Goal: Transaction & Acquisition: Purchase product/service

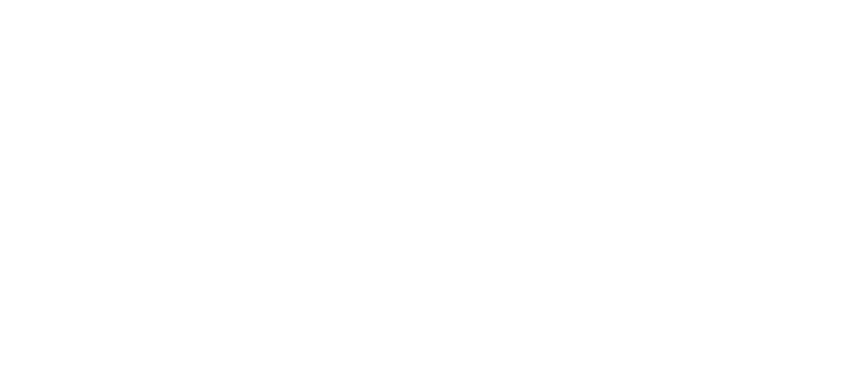
click at [0, 0] on html at bounding box center [0, 0] width 0 height 0
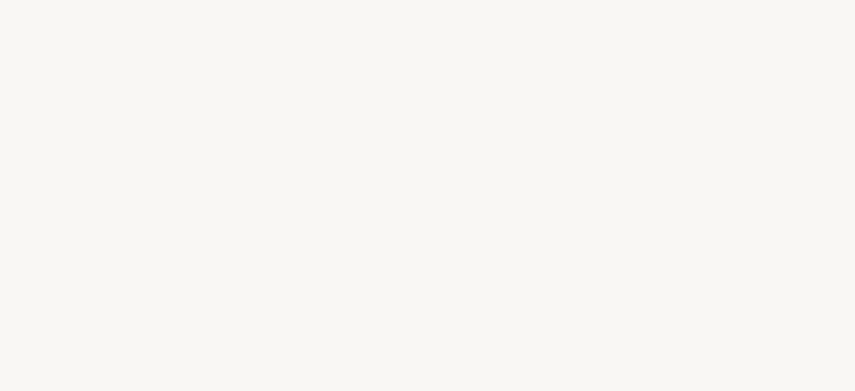
select select "IT"
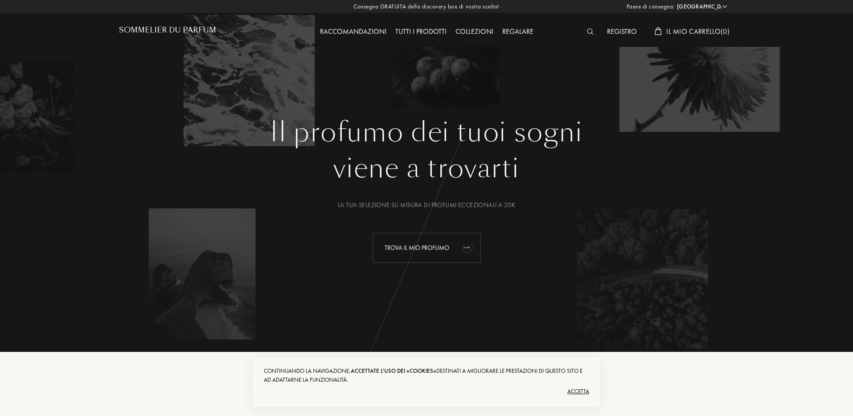
click at [431, 250] on div "Trova il mio profumo" at bounding box center [426, 248] width 108 height 30
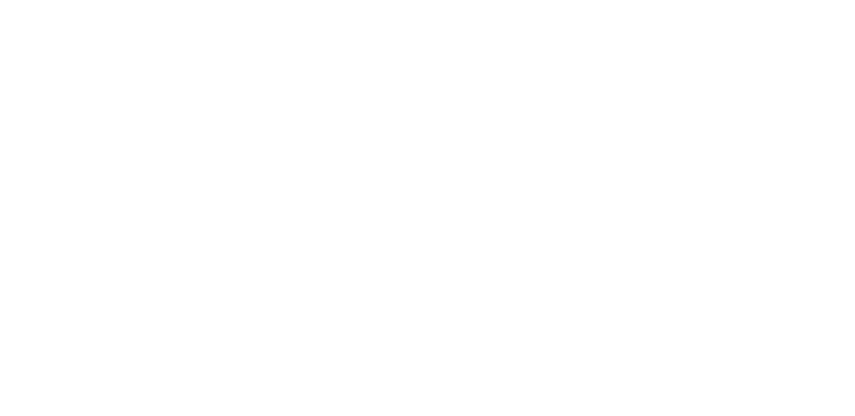
click at [0, 0] on html at bounding box center [0, 0] width 0 height 0
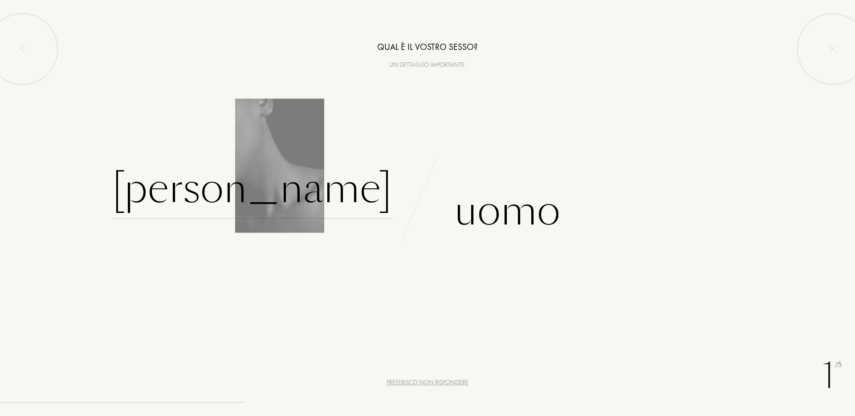
click at [344, 181] on div "Donna" at bounding box center [252, 189] width 280 height 60
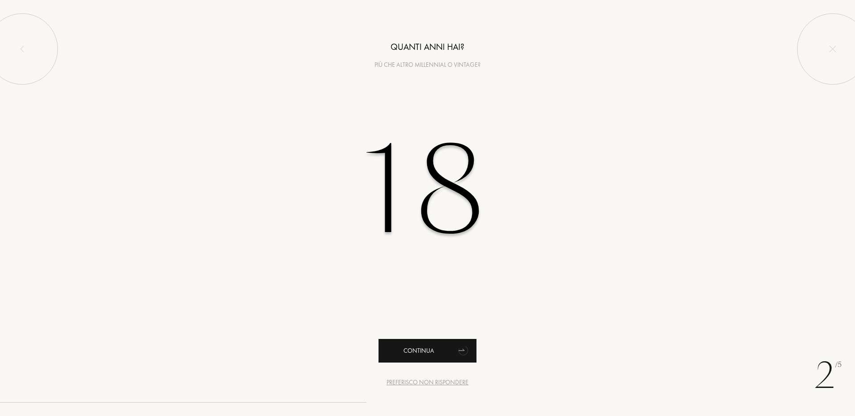
type input "18"
click at [418, 344] on div "Continua" at bounding box center [428, 351] width 98 height 24
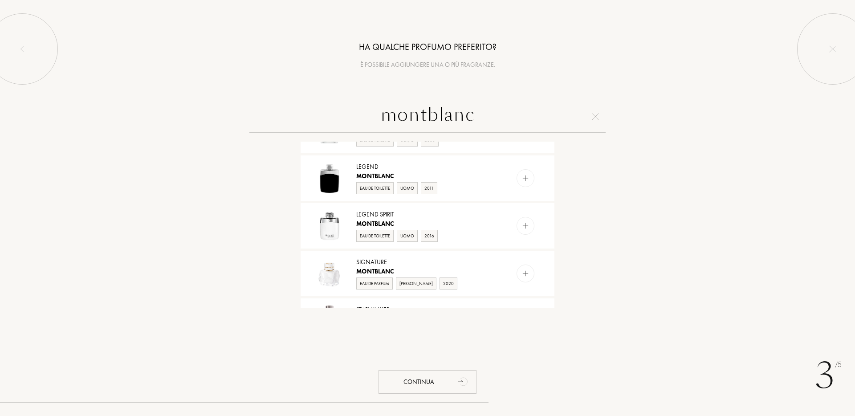
scroll to position [182, 0]
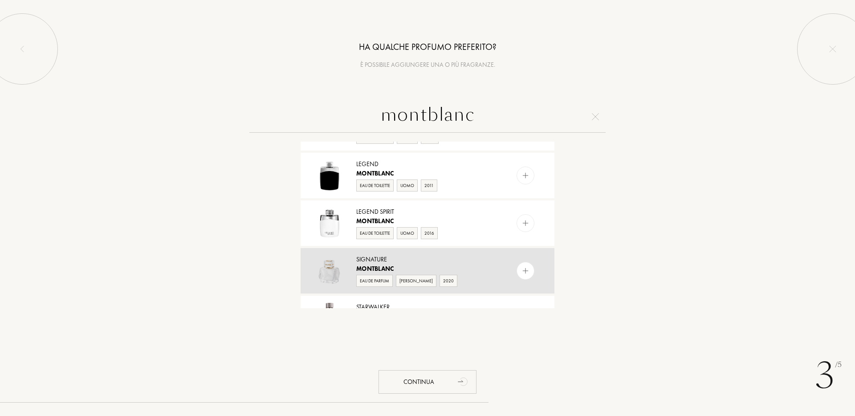
type input "montblanc"
click at [527, 272] on img at bounding box center [526, 271] width 8 height 8
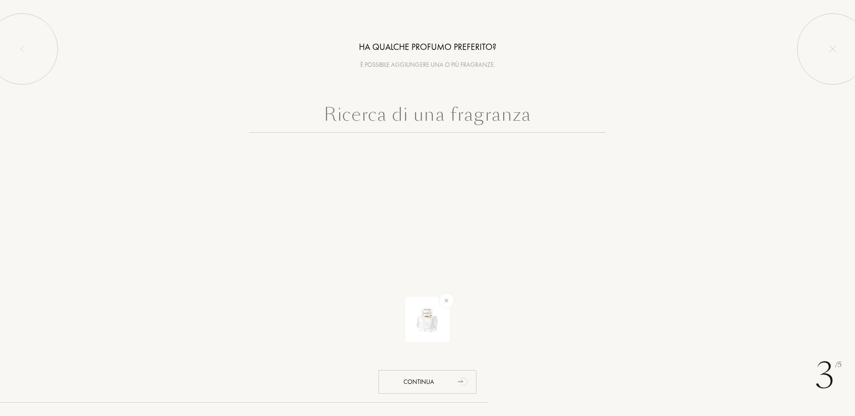
click at [444, 126] on input "text" at bounding box center [428, 117] width 356 height 32
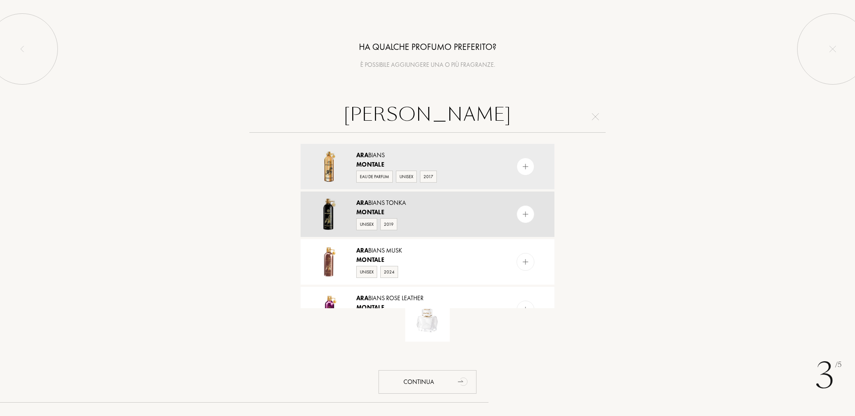
type input "montale ara"
click at [524, 215] on img at bounding box center [526, 214] width 8 height 8
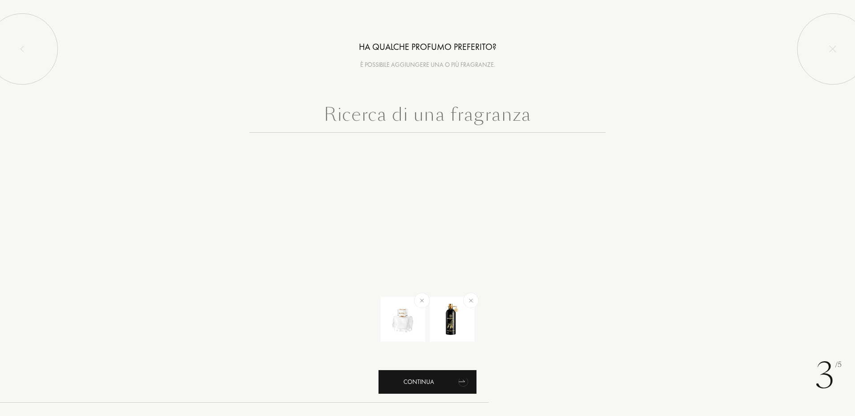
click at [422, 384] on div "Continua" at bounding box center [428, 382] width 98 height 24
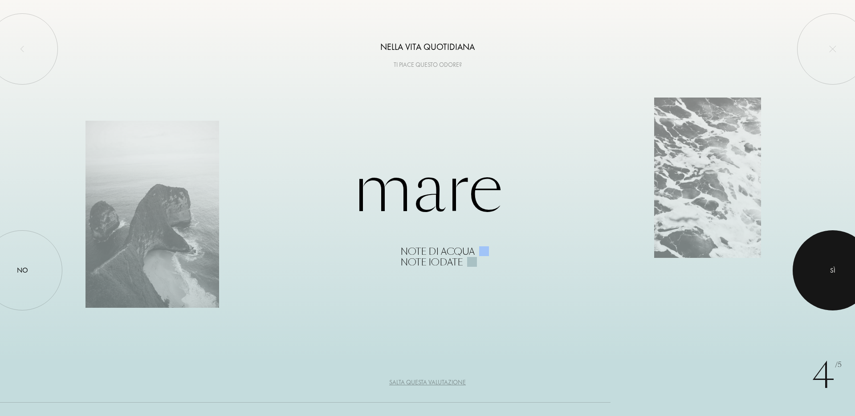
click at [848, 265] on div at bounding box center [833, 270] width 80 height 80
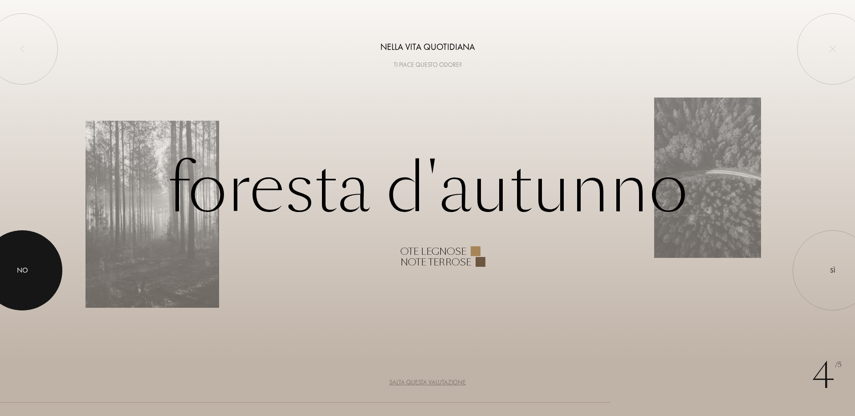
click at [8, 270] on div at bounding box center [22, 270] width 80 height 80
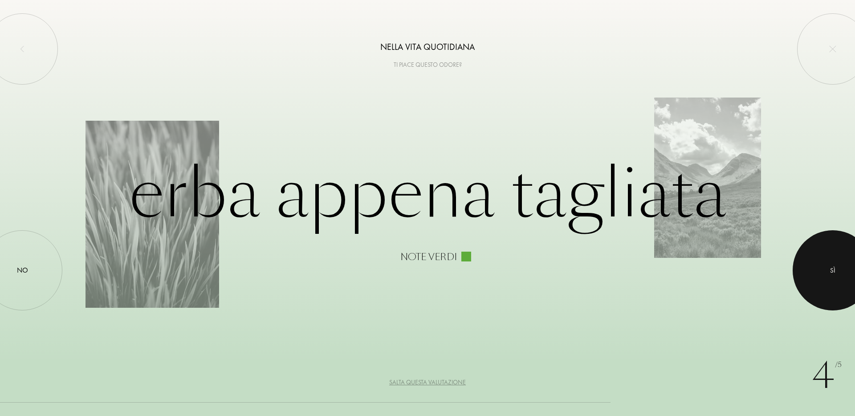
click at [843, 287] on div at bounding box center [833, 270] width 80 height 80
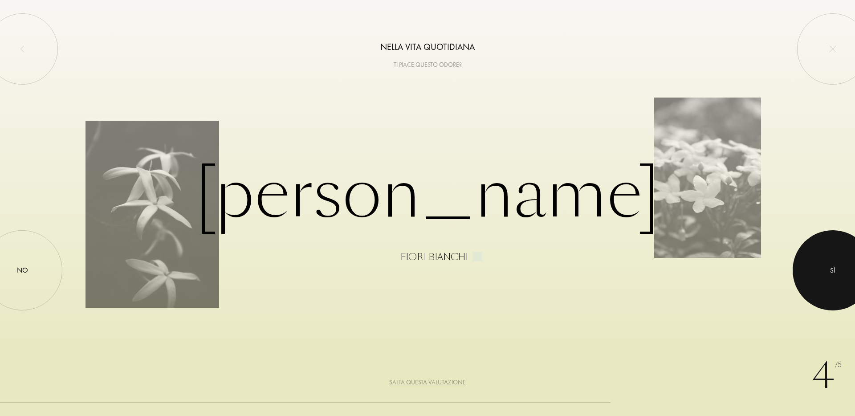
click at [843, 287] on div at bounding box center [833, 270] width 80 height 80
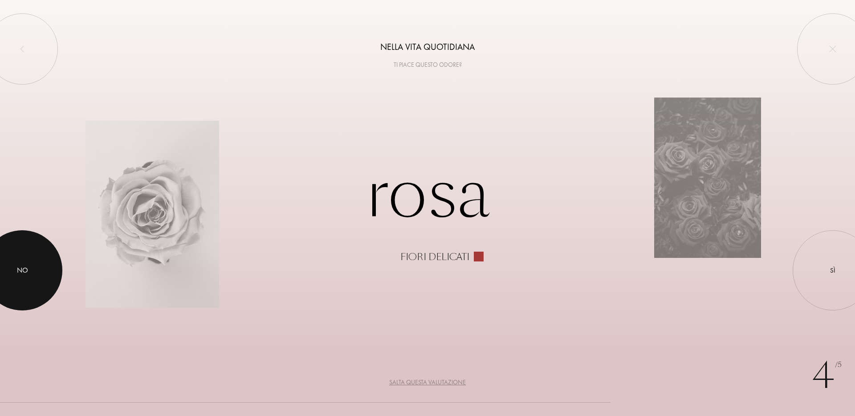
click at [13, 271] on div at bounding box center [22, 270] width 80 height 80
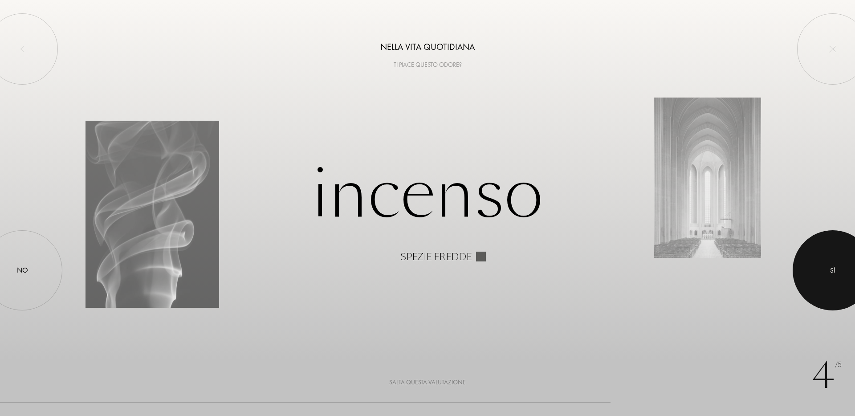
click at [823, 278] on div at bounding box center [833, 270] width 80 height 80
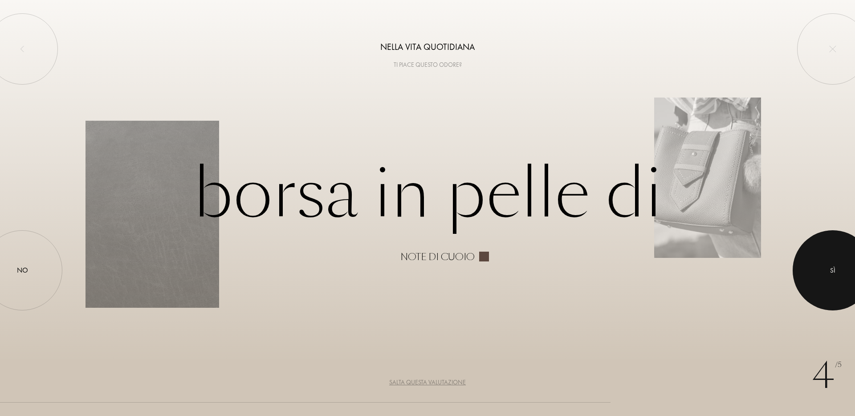
click at [823, 278] on div at bounding box center [833, 270] width 80 height 80
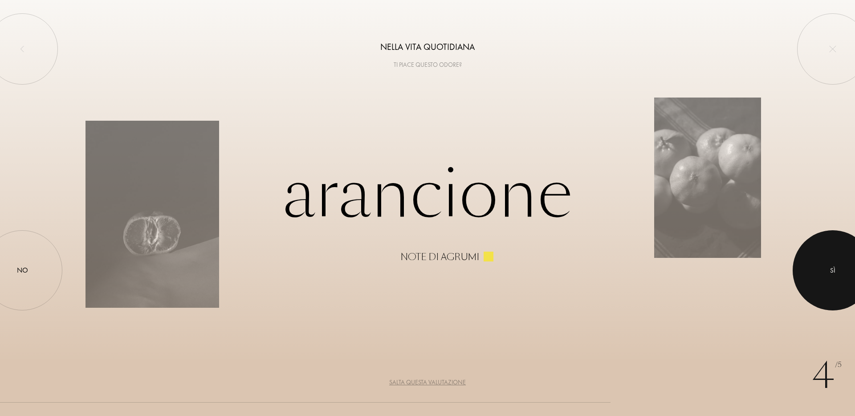
click at [841, 254] on div at bounding box center [833, 270] width 80 height 80
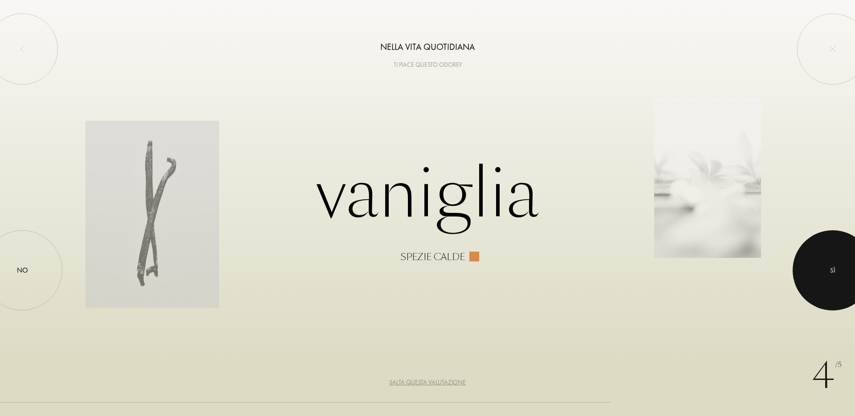
click at [841, 254] on div at bounding box center [833, 270] width 80 height 80
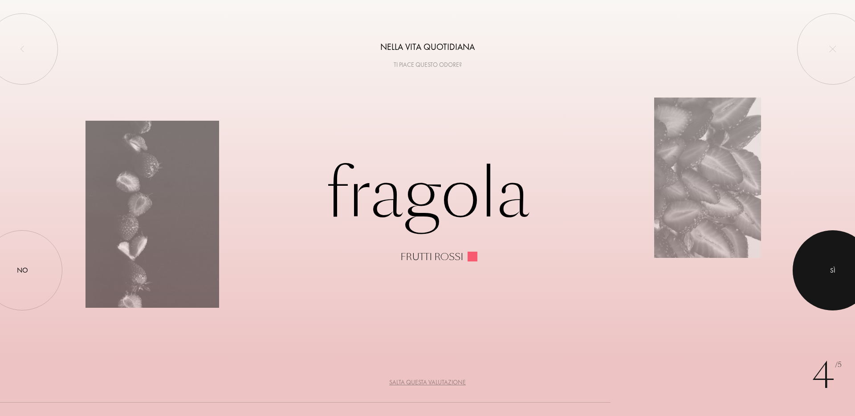
click at [841, 254] on div at bounding box center [833, 270] width 80 height 80
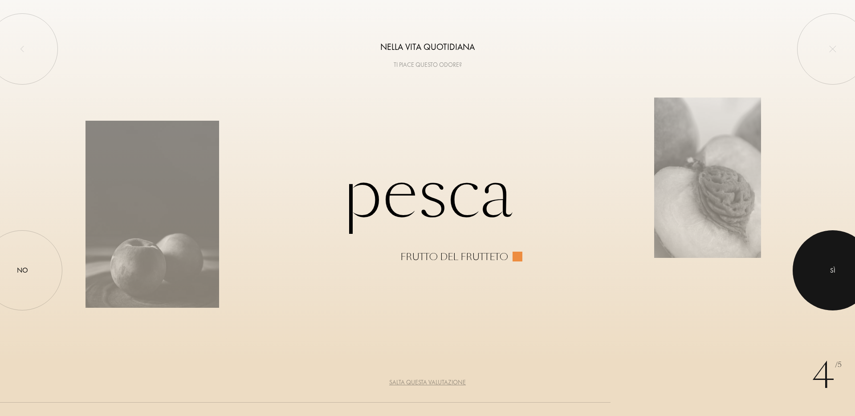
click at [841, 244] on div at bounding box center [833, 270] width 80 height 80
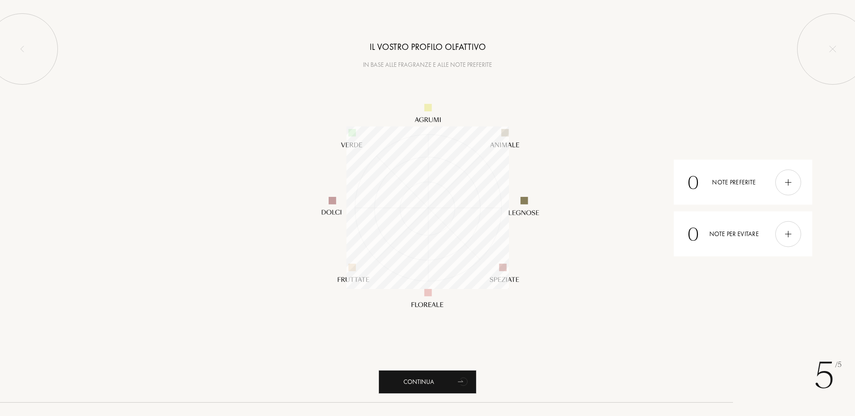
scroll to position [163, 163]
click at [423, 379] on div "Continua" at bounding box center [428, 382] width 98 height 24
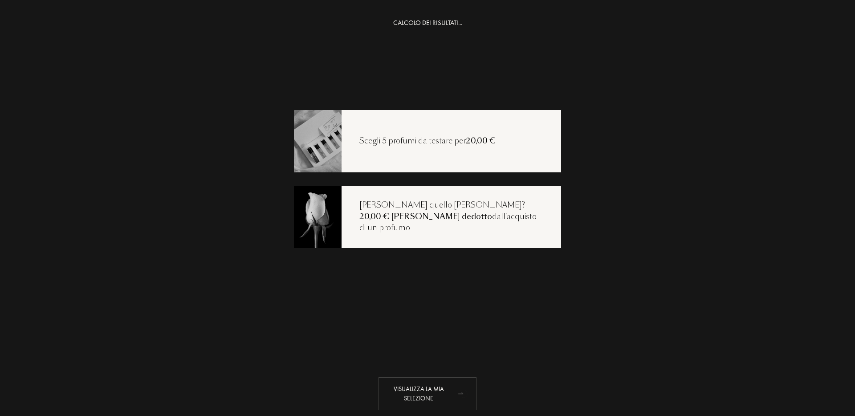
click at [415, 396] on div "Visualizza la mia selezione" at bounding box center [428, 393] width 98 height 33
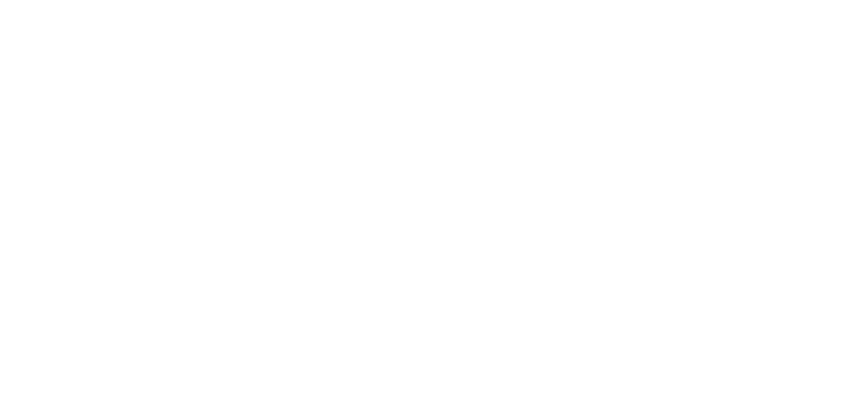
select select "IT"
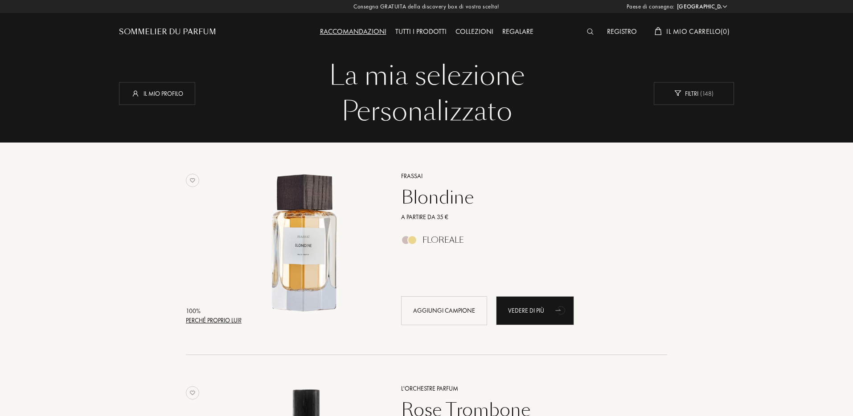
click at [226, 319] on div "Perché proprio lui?" at bounding box center [214, 320] width 56 height 9
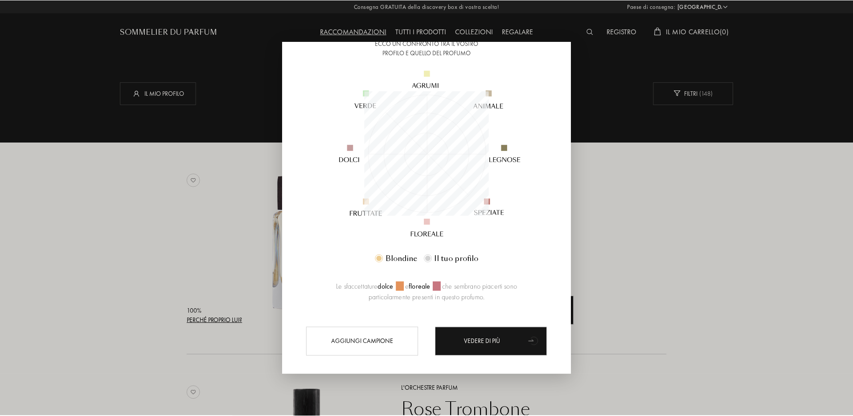
scroll to position [86, 0]
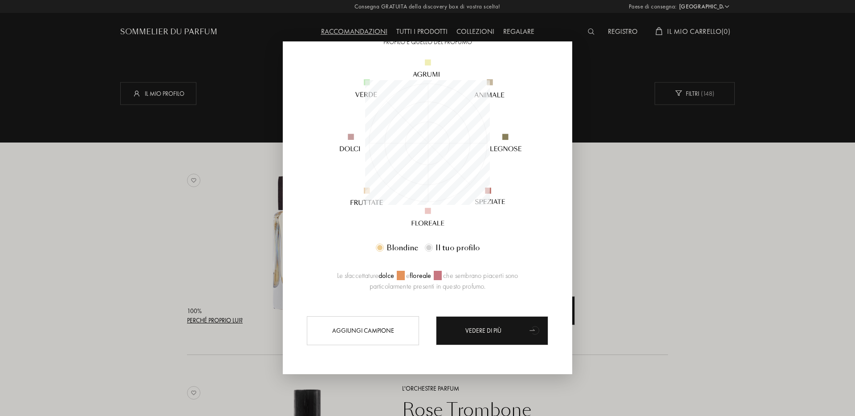
click at [670, 248] on div at bounding box center [427, 208] width 855 height 416
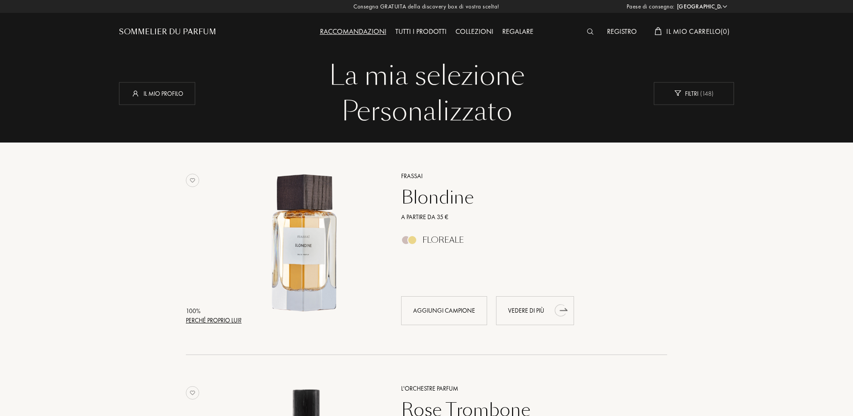
click at [521, 310] on div "Vedere di più" at bounding box center [535, 310] width 78 height 29
click at [518, 309] on div "Vedere di più" at bounding box center [535, 310] width 78 height 29
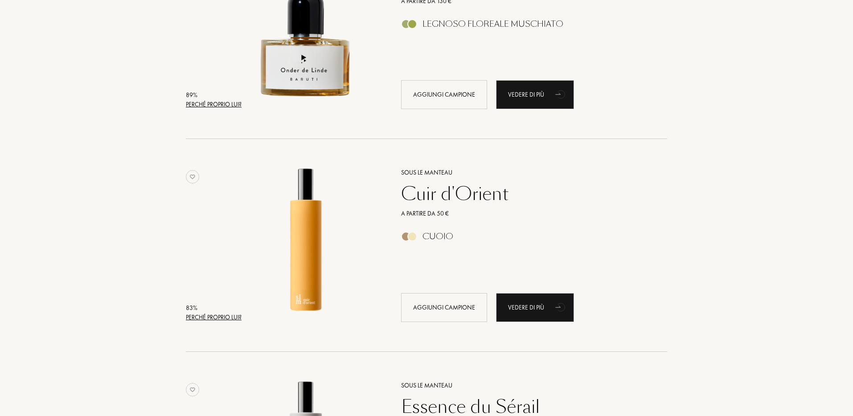
scroll to position [661, 0]
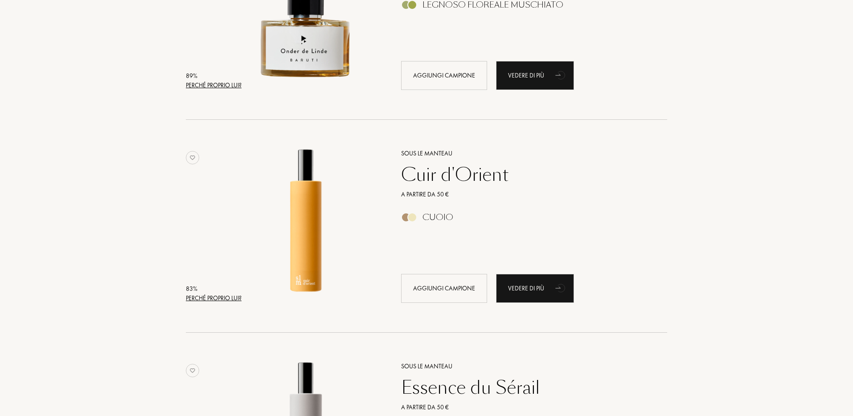
click at [437, 175] on div "Cuir d'Orient" at bounding box center [524, 174] width 260 height 21
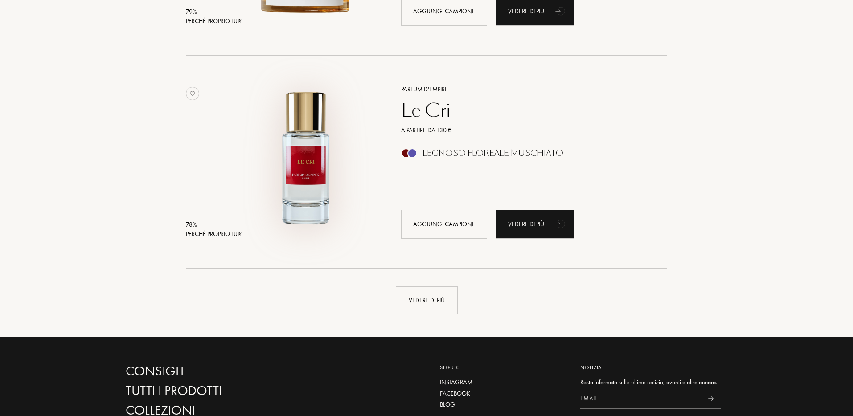
scroll to position [2072, 0]
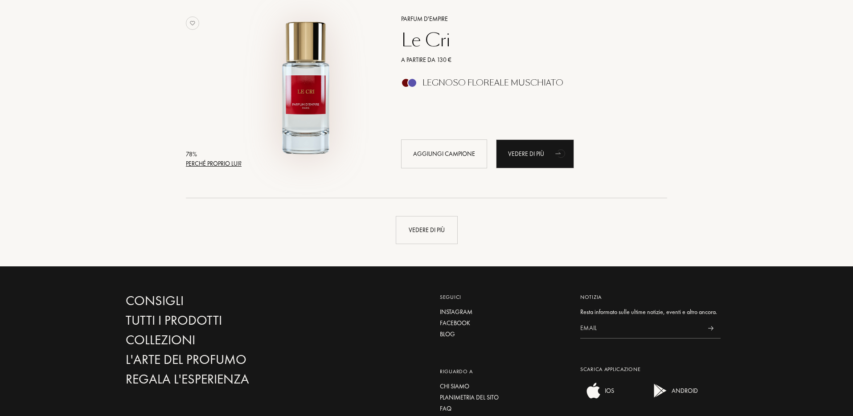
click at [301, 108] on img at bounding box center [306, 87] width 148 height 148
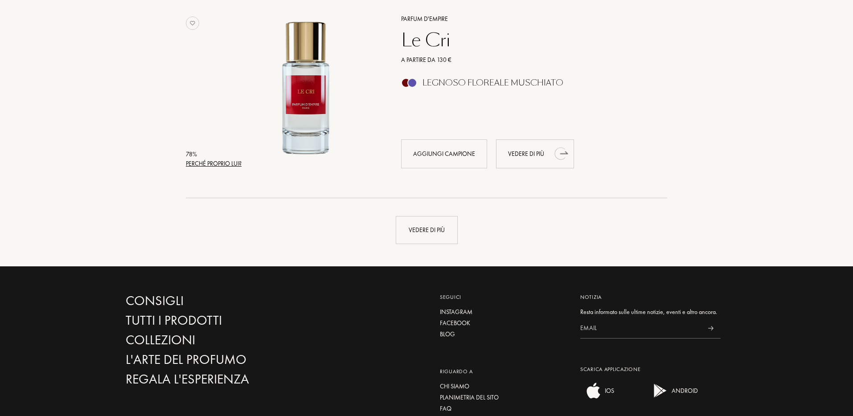
click at [541, 154] on div "Vedere di più" at bounding box center [535, 153] width 78 height 29
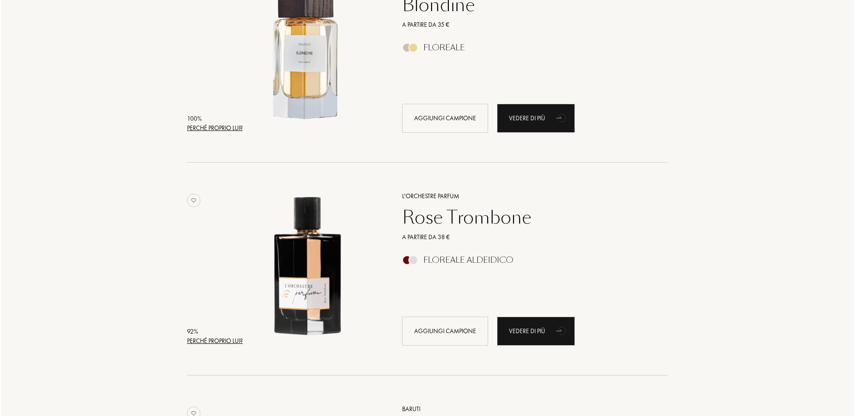
scroll to position [213, 0]
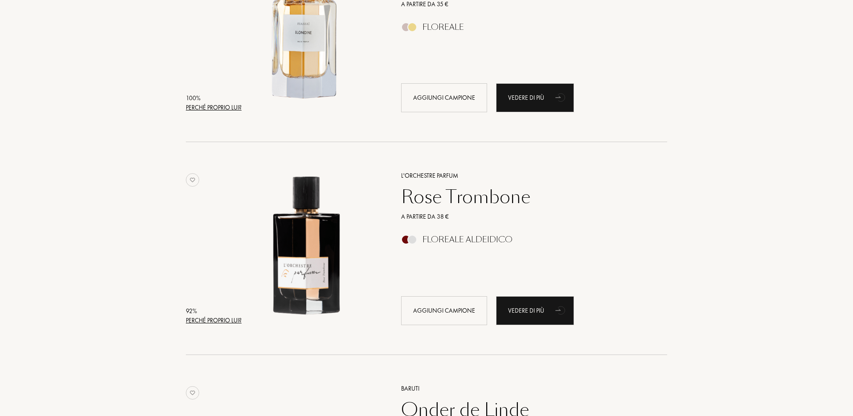
click at [232, 318] on div "Perché proprio lui?" at bounding box center [214, 320] width 56 height 9
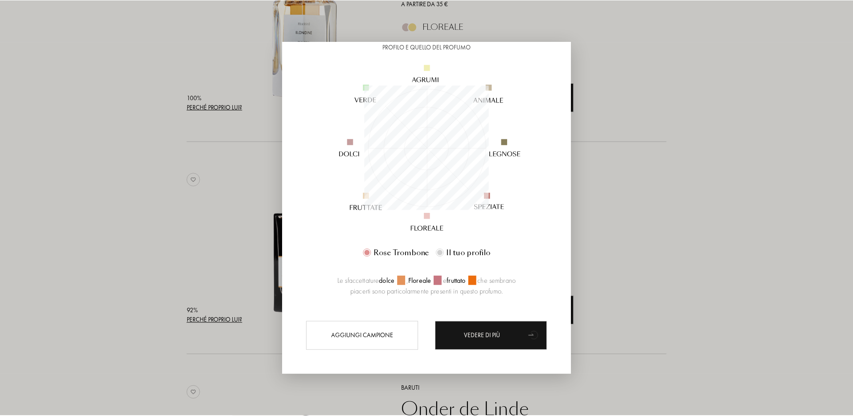
scroll to position [86, 0]
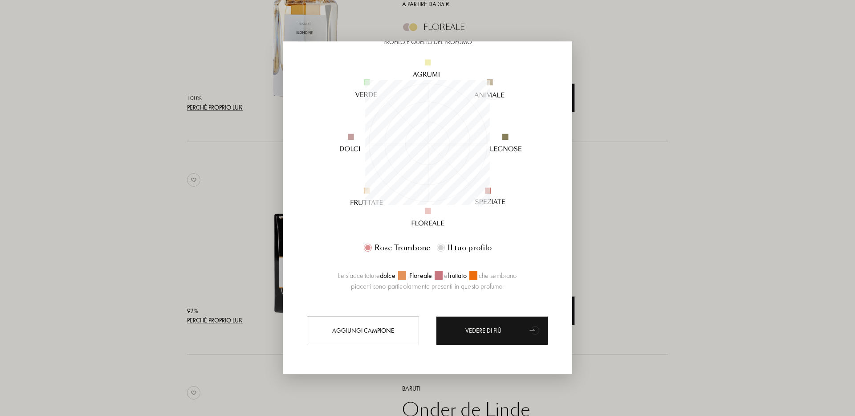
click at [647, 231] on div at bounding box center [427, 208] width 855 height 416
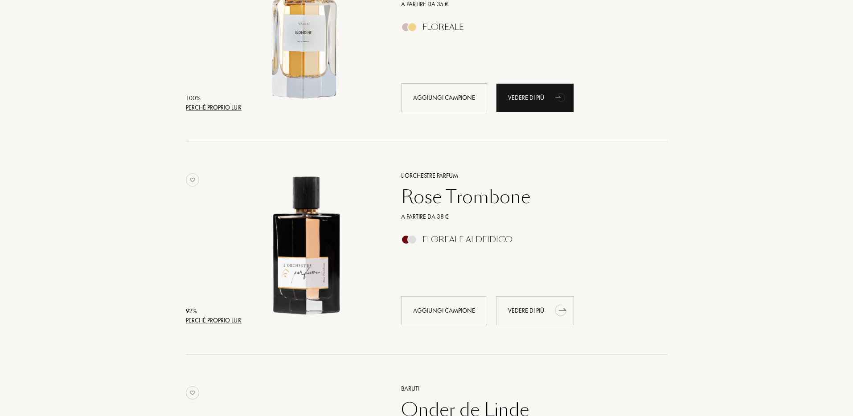
click at [530, 310] on div "Vedere di più" at bounding box center [535, 310] width 78 height 29
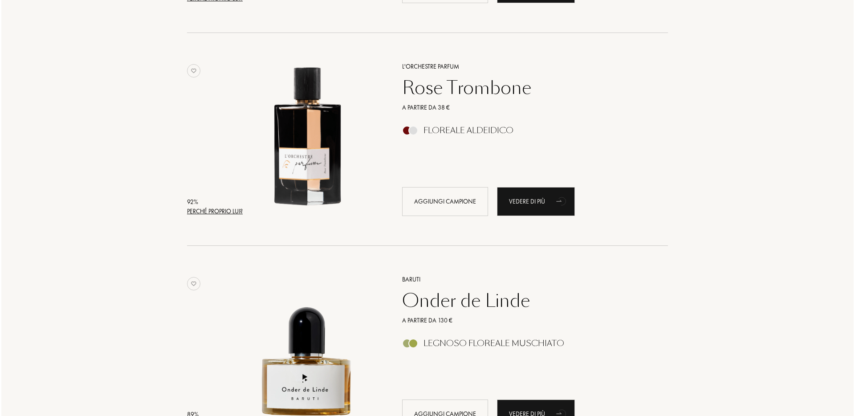
scroll to position [458, 0]
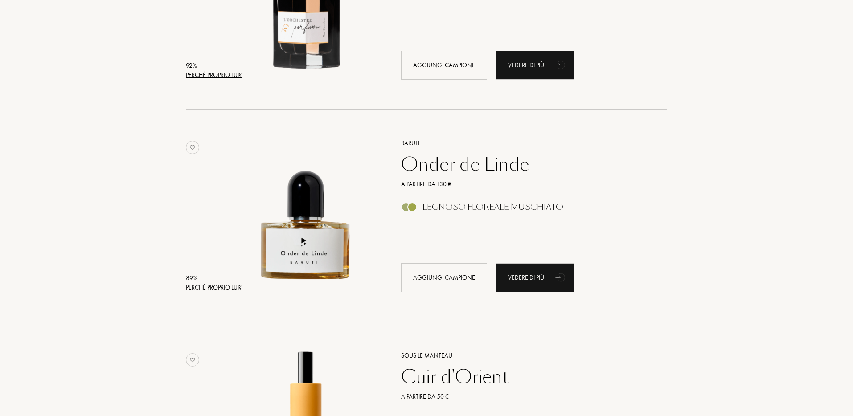
click at [231, 286] on div "Perché proprio lui?" at bounding box center [214, 287] width 56 height 9
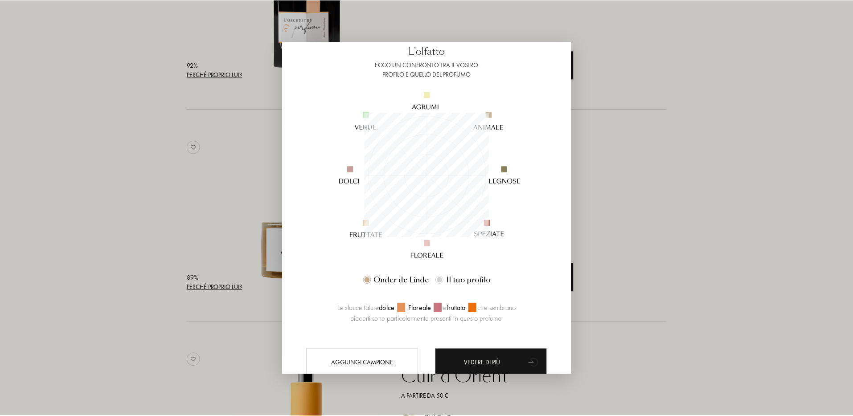
scroll to position [86, 0]
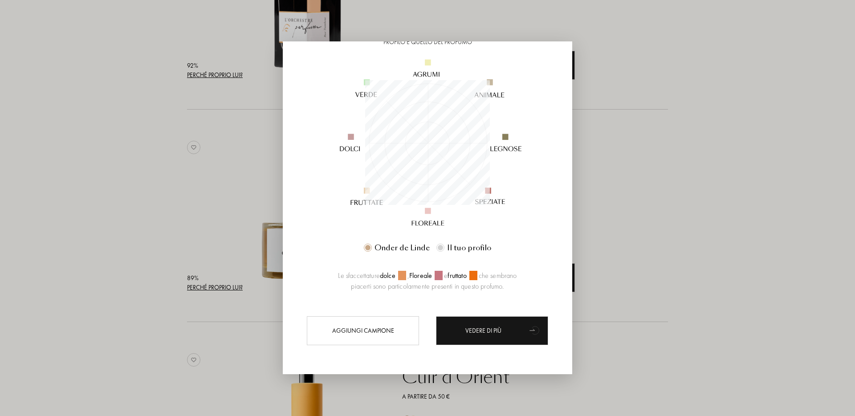
click at [659, 229] on div at bounding box center [427, 208] width 855 height 416
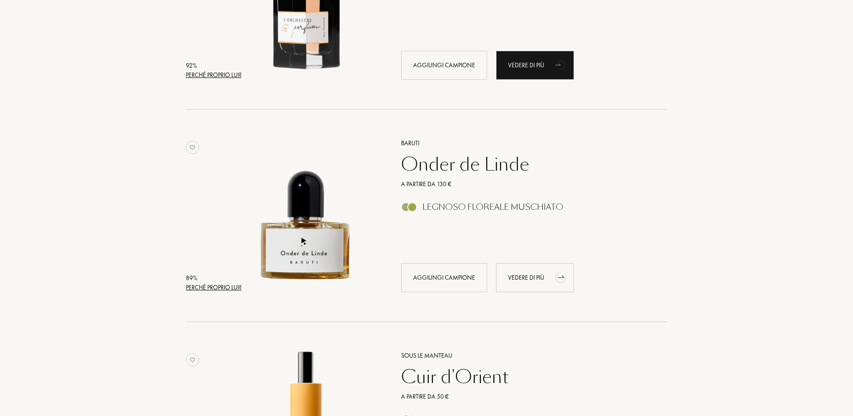
click at [544, 274] on div "Vedere di più" at bounding box center [535, 277] width 78 height 29
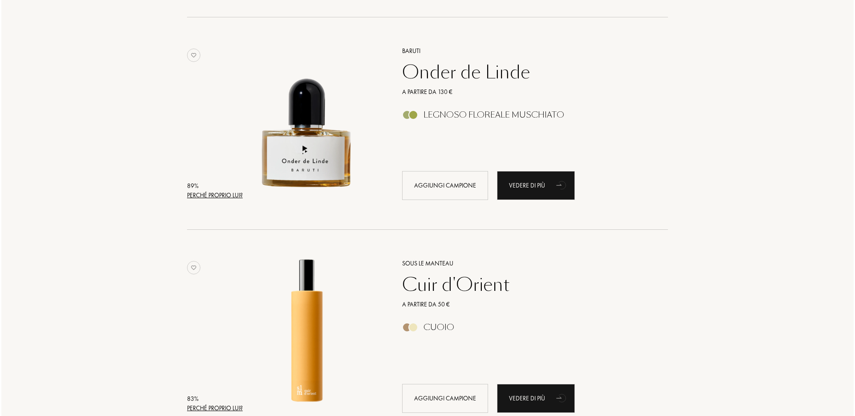
scroll to position [619, 0]
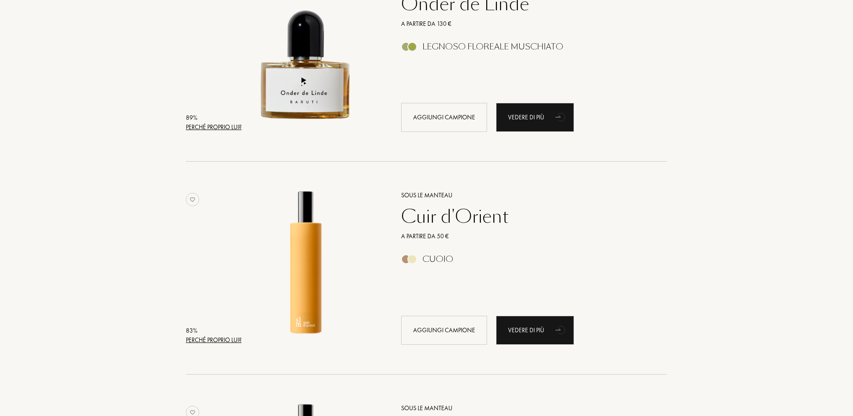
click at [217, 340] on div "Perché proprio lui?" at bounding box center [214, 340] width 56 height 9
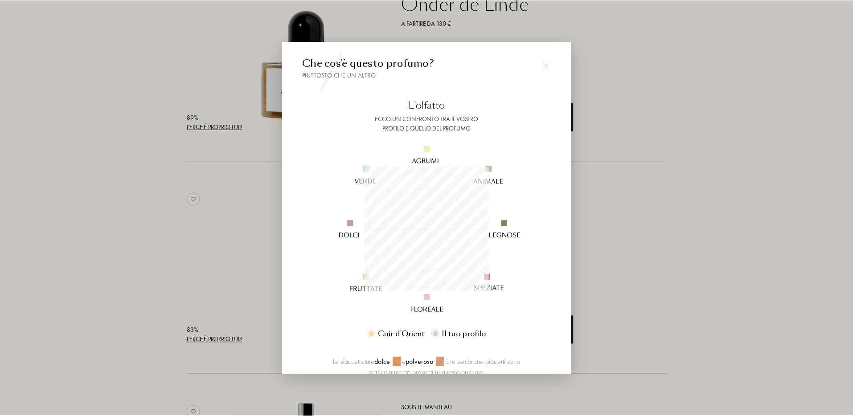
scroll to position [125, 125]
click at [651, 283] on div at bounding box center [427, 208] width 855 height 416
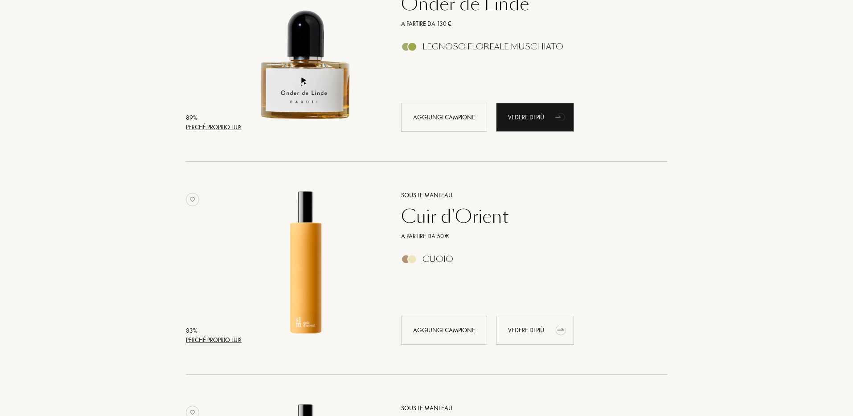
click at [547, 335] on div "Vedere di più" at bounding box center [535, 330] width 78 height 29
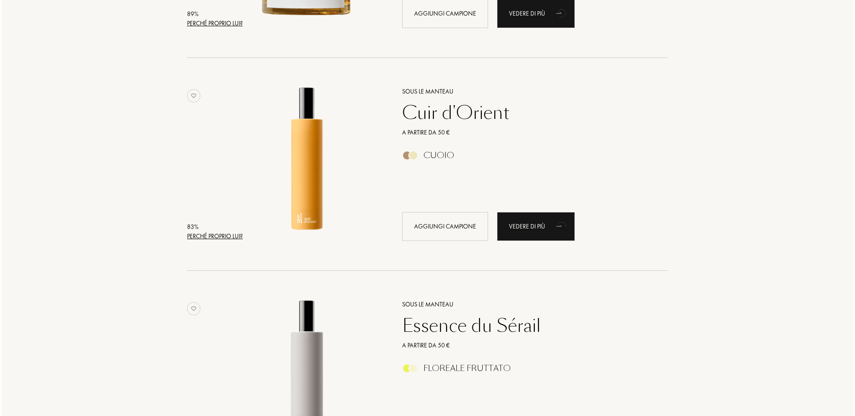
scroll to position [873, 0]
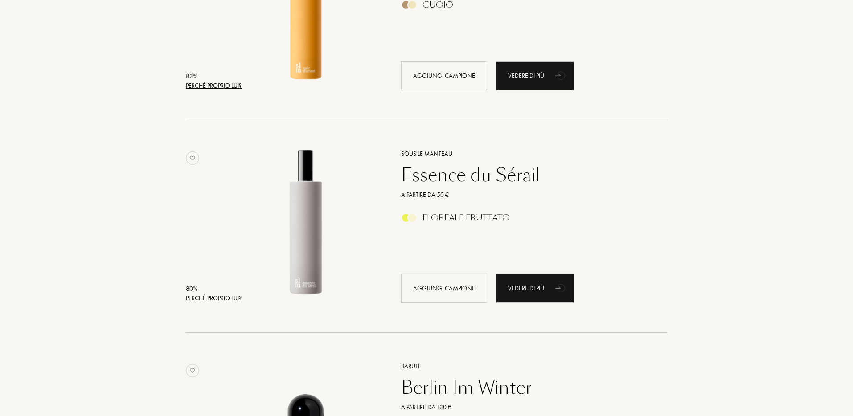
click at [218, 301] on div "Perché proprio lui?" at bounding box center [214, 298] width 56 height 9
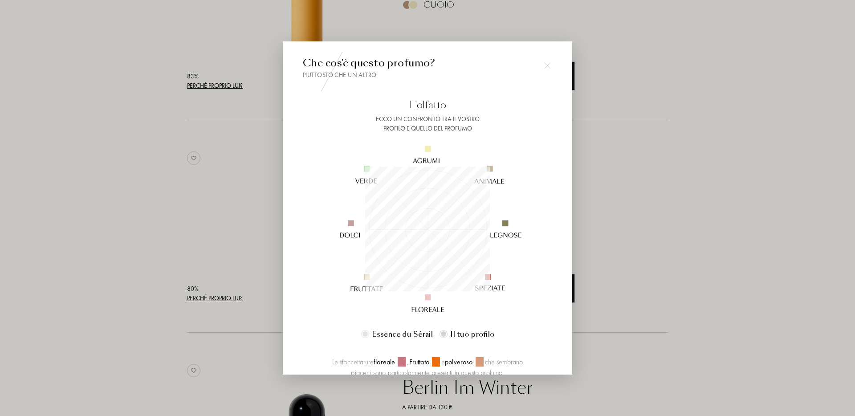
scroll to position [125, 125]
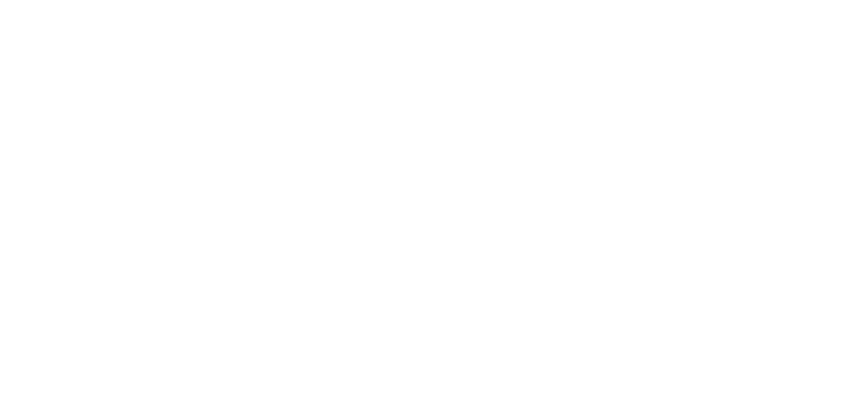
select select "IT"
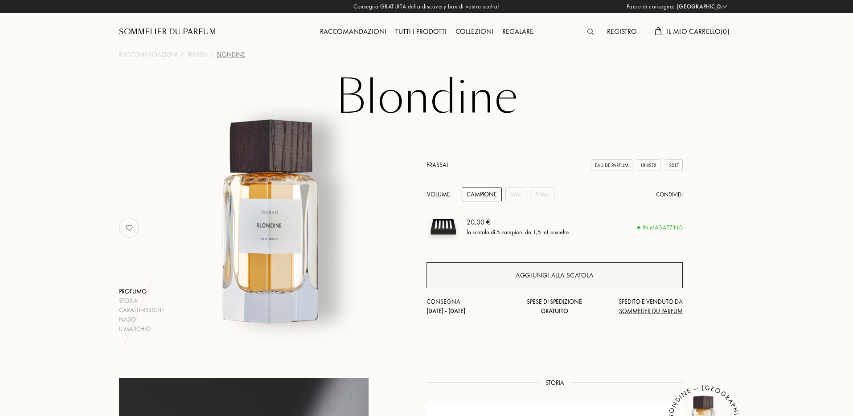
click at [498, 271] on div "Aggiungi alla scatola" at bounding box center [554, 275] width 256 height 26
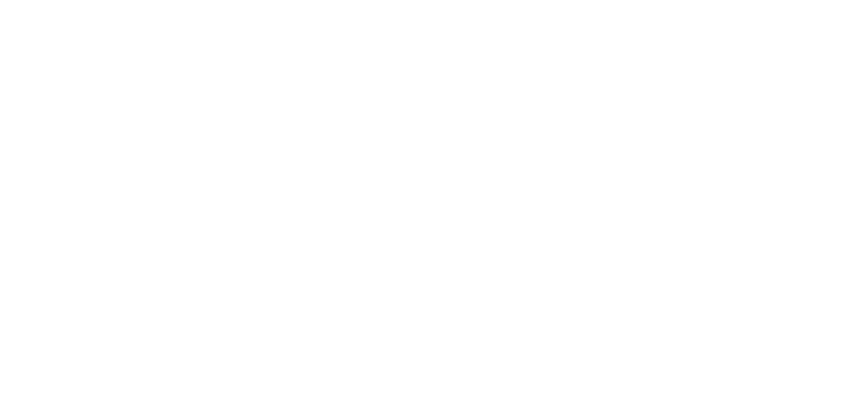
select select "IT"
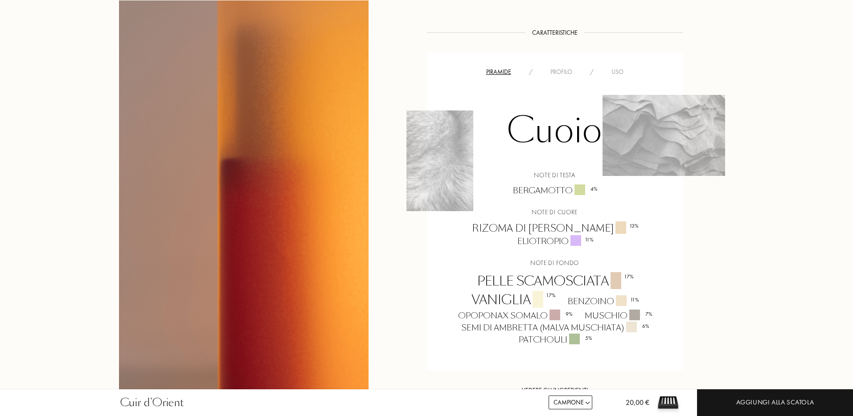
scroll to position [583, 0]
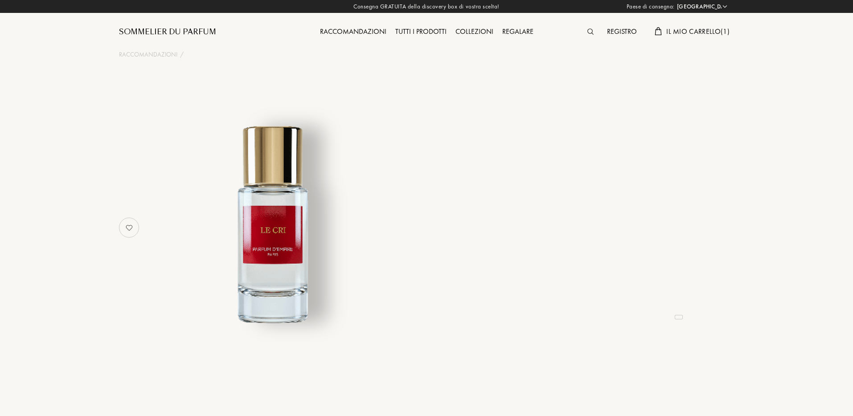
select select "IT"
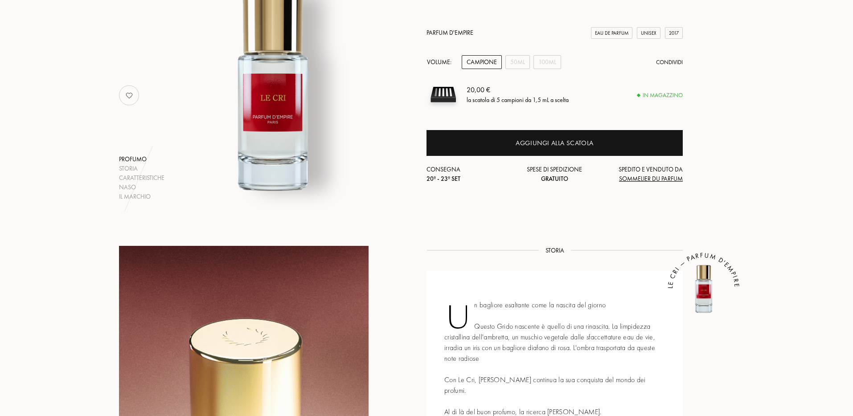
scroll to position [74, 0]
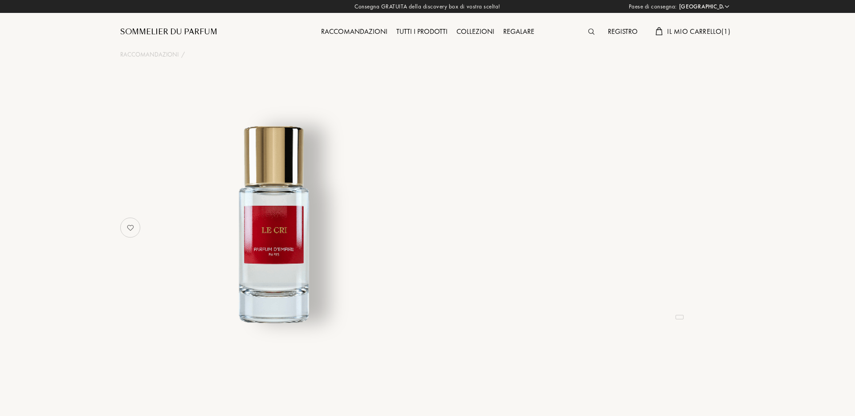
select select "IT"
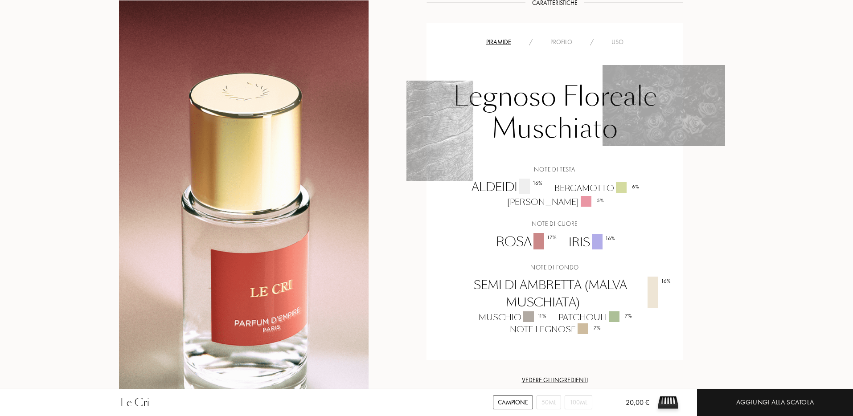
scroll to position [812, 0]
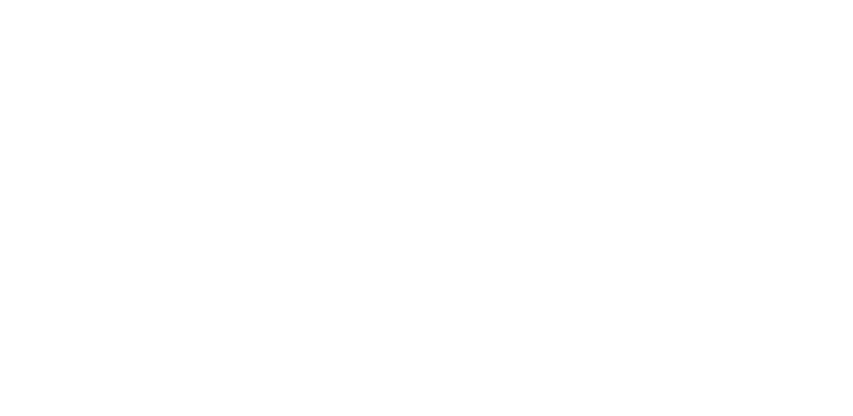
select select "IT"
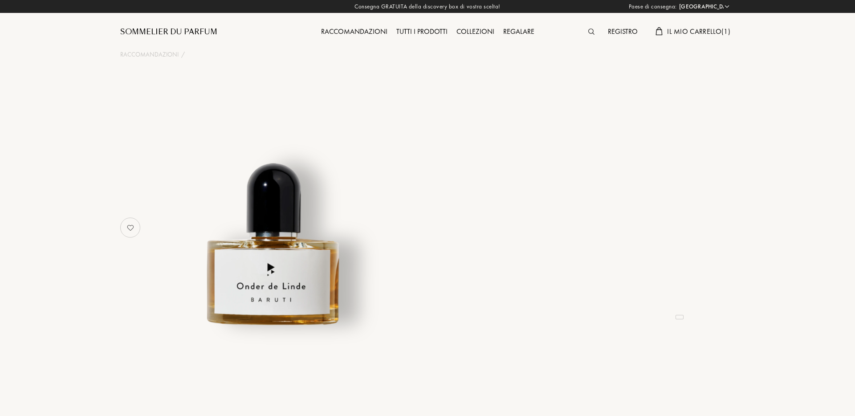
select select "IT"
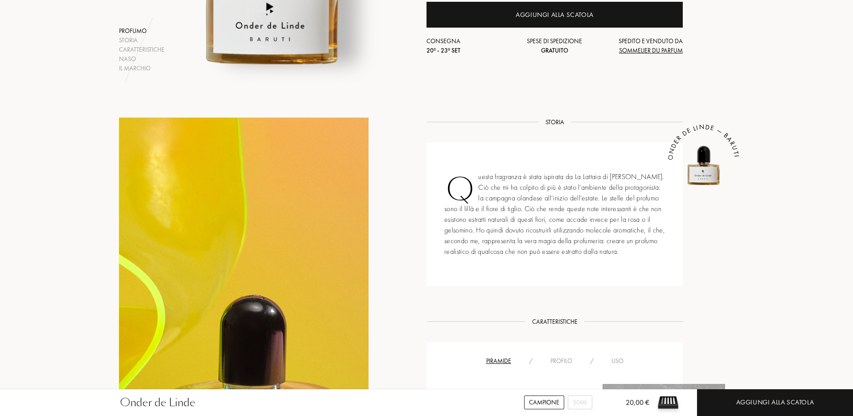
scroll to position [203, 0]
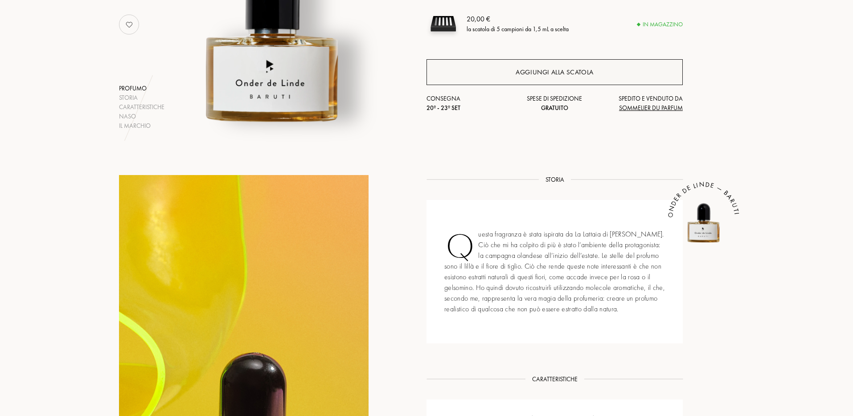
click at [485, 76] on div "Aggiungi alla scatola" at bounding box center [554, 72] width 256 height 26
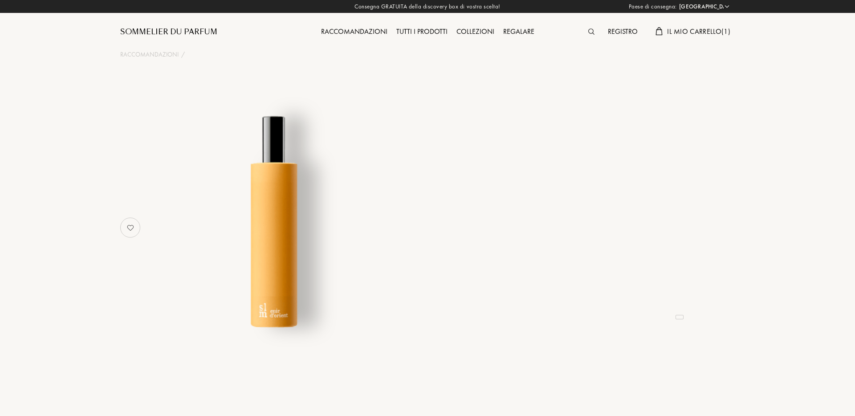
select select "IT"
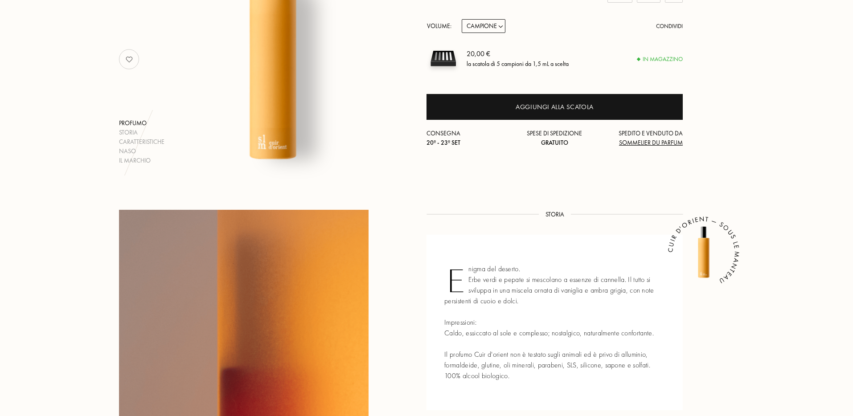
scroll to position [154, 0]
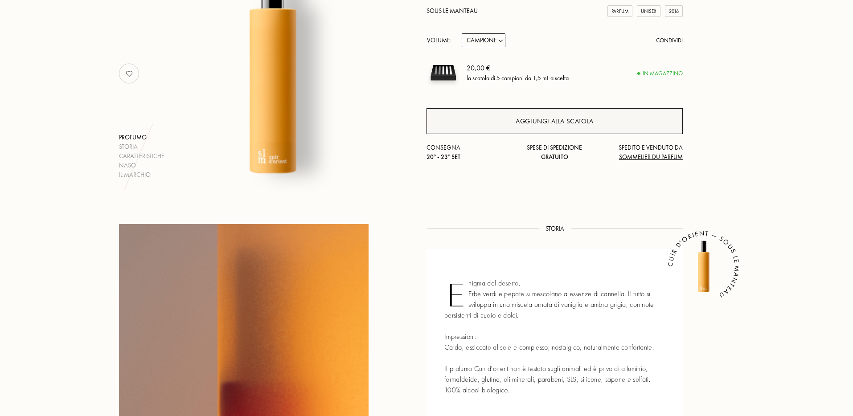
click at [569, 124] on div "Aggiungi alla scatola" at bounding box center [555, 121] width 78 height 10
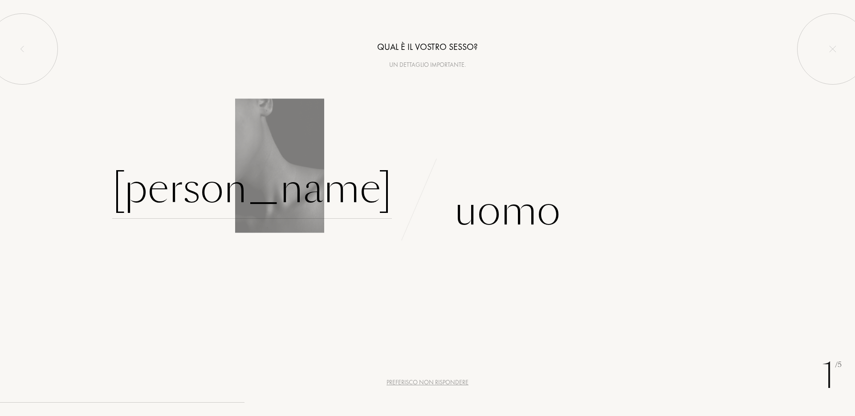
click at [317, 192] on div "[PERSON_NAME]" at bounding box center [252, 189] width 280 height 60
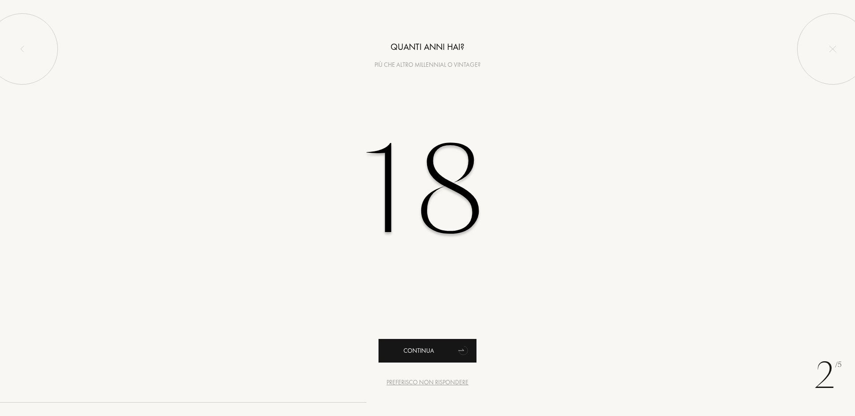
type input "18"
click at [406, 352] on div "Continua" at bounding box center [428, 351] width 98 height 24
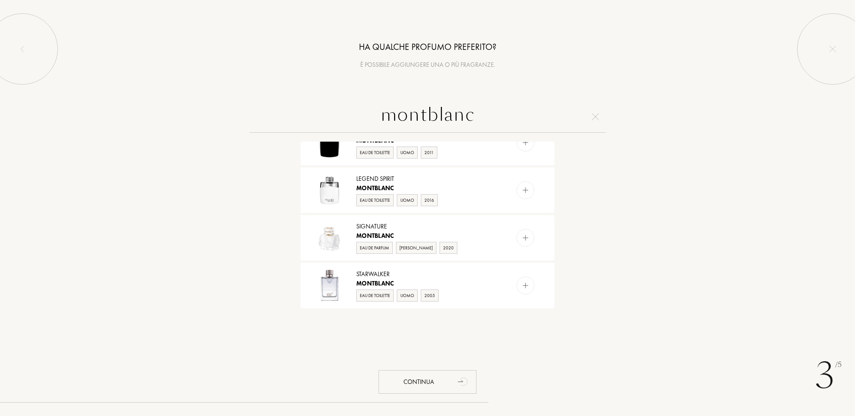
scroll to position [216, 0]
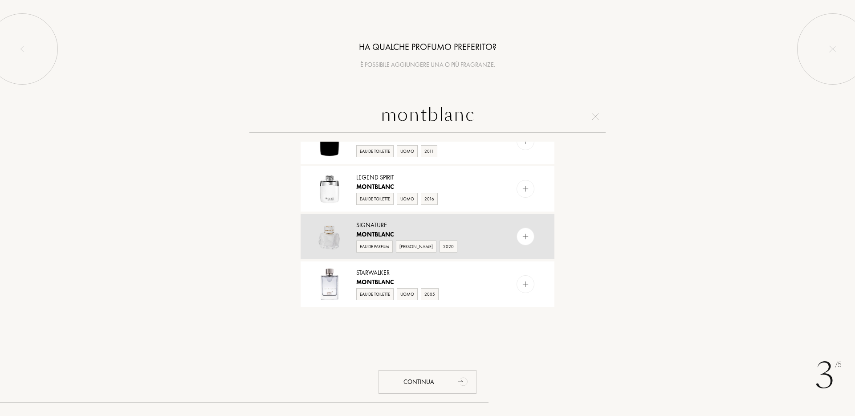
type input "montblanc"
click at [527, 234] on img at bounding box center [526, 237] width 8 height 8
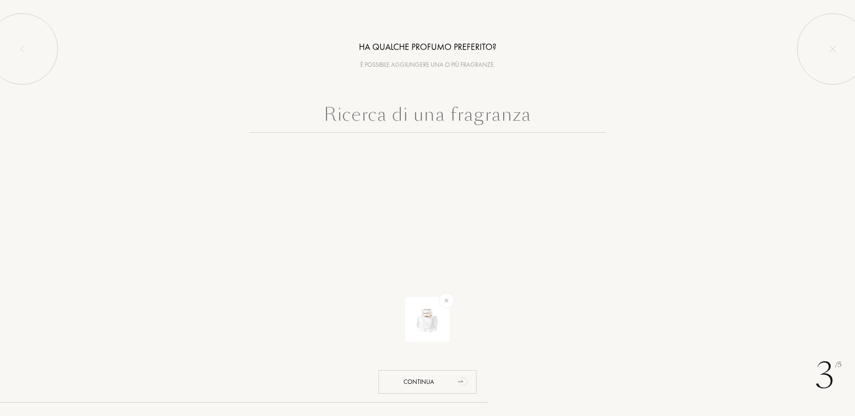
click at [380, 118] on input "text" at bounding box center [428, 117] width 356 height 32
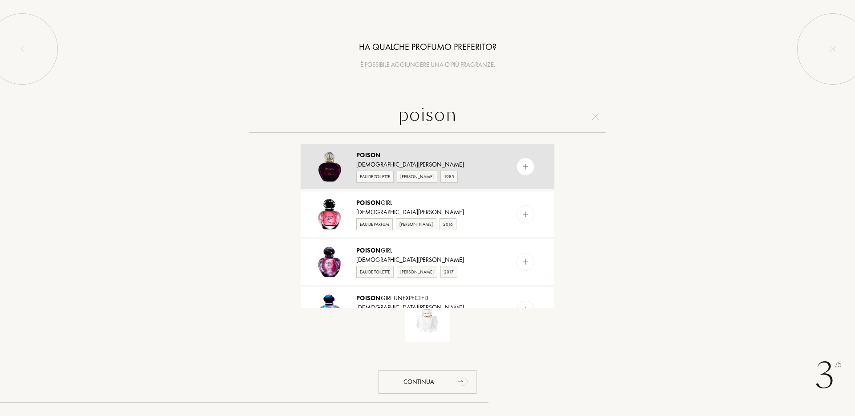
type input "poison"
click at [526, 166] on img at bounding box center [526, 167] width 8 height 8
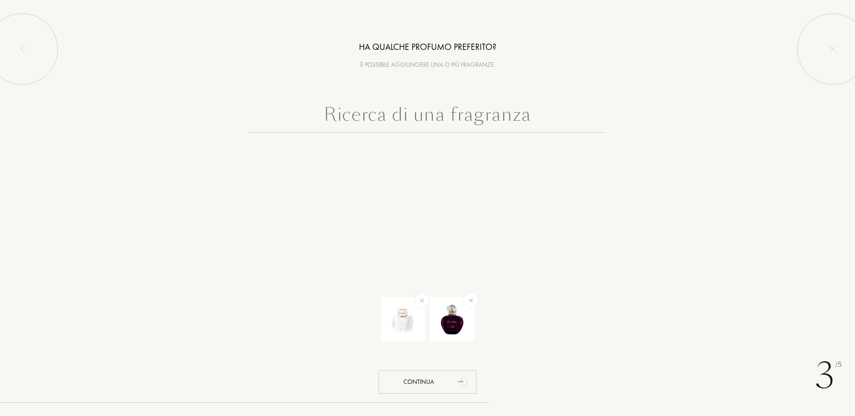
click at [418, 114] on input "text" at bounding box center [428, 117] width 356 height 32
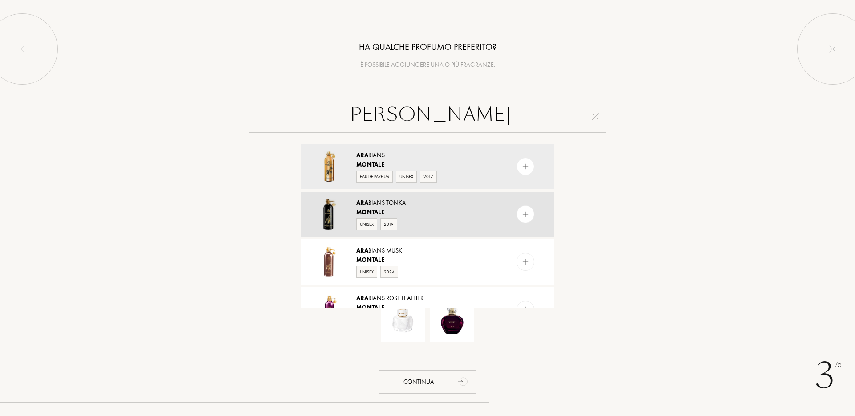
type input "montale ara"
click at [527, 214] on img at bounding box center [526, 214] width 8 height 8
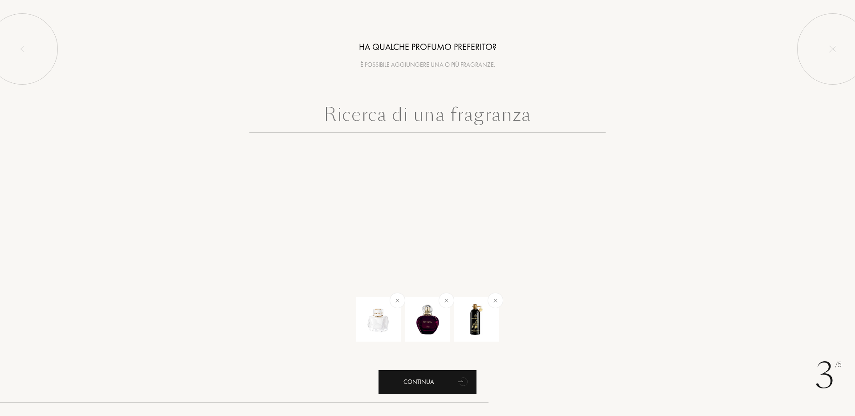
click at [415, 377] on div "Continua" at bounding box center [428, 382] width 98 height 24
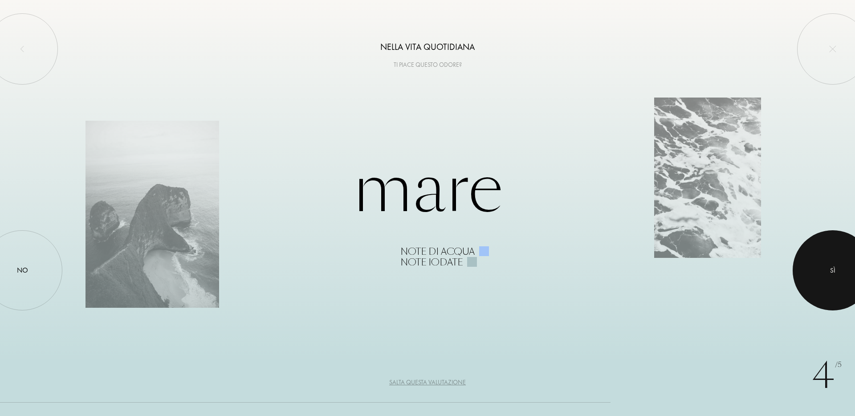
click at [841, 262] on div at bounding box center [833, 270] width 80 height 80
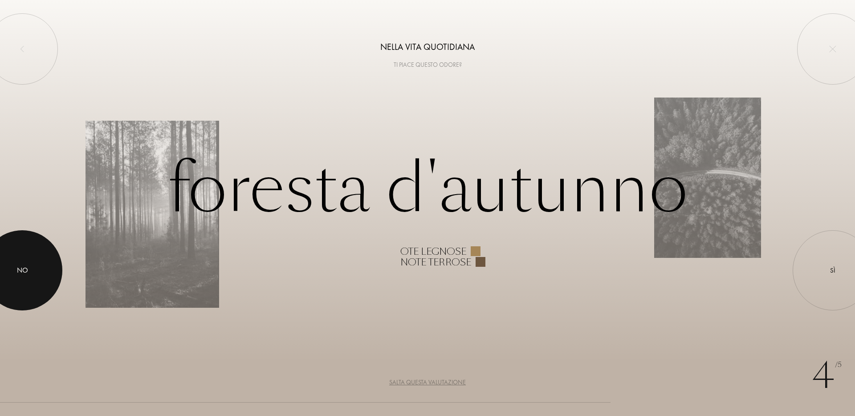
click at [35, 263] on div at bounding box center [22, 270] width 80 height 80
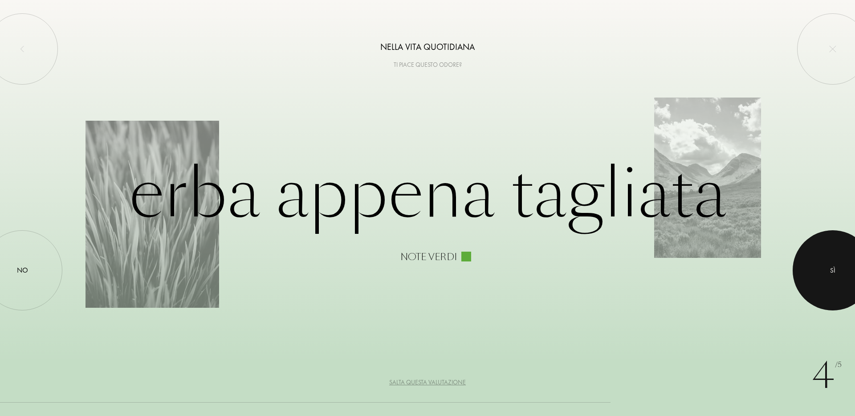
click at [839, 276] on div at bounding box center [833, 270] width 80 height 80
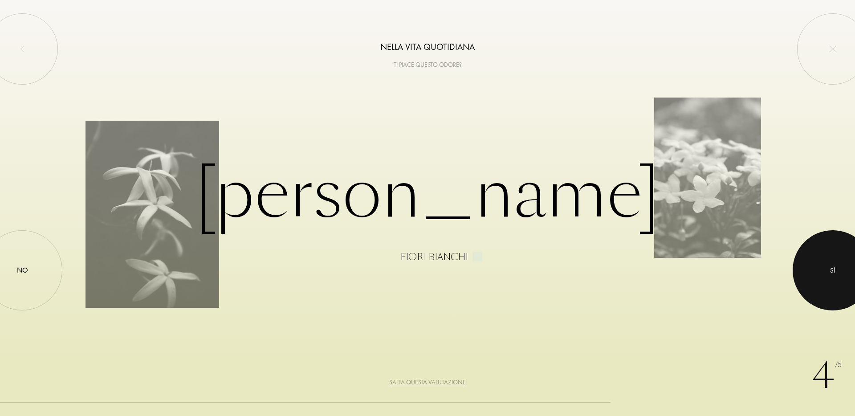
click at [815, 267] on div at bounding box center [833, 270] width 80 height 80
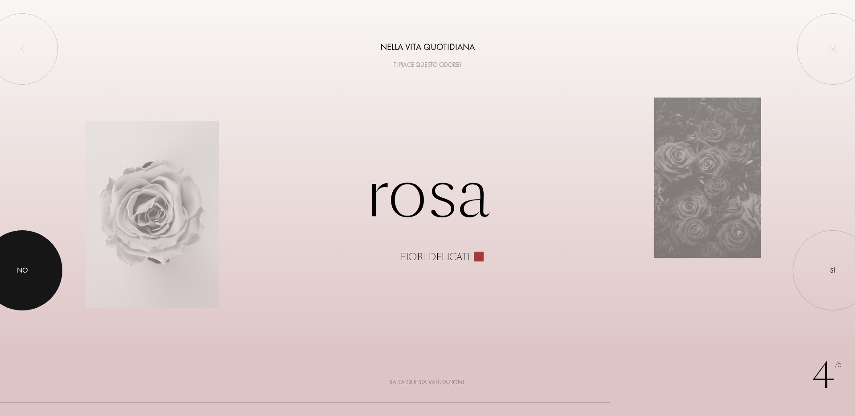
click at [17, 252] on div at bounding box center [22, 270] width 80 height 80
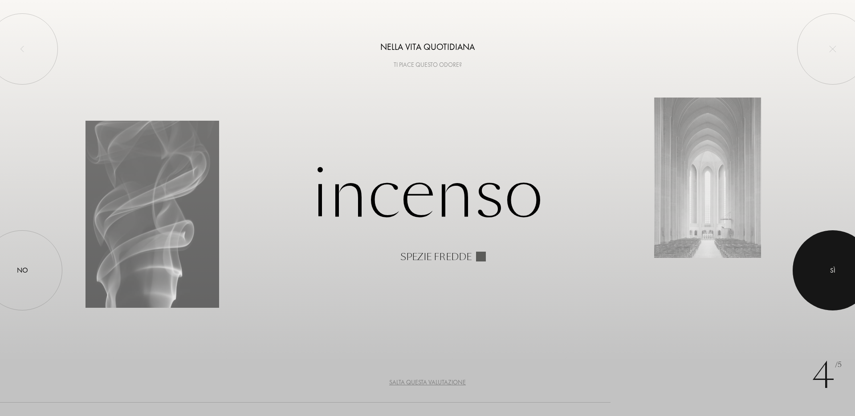
click at [827, 259] on div at bounding box center [833, 270] width 80 height 80
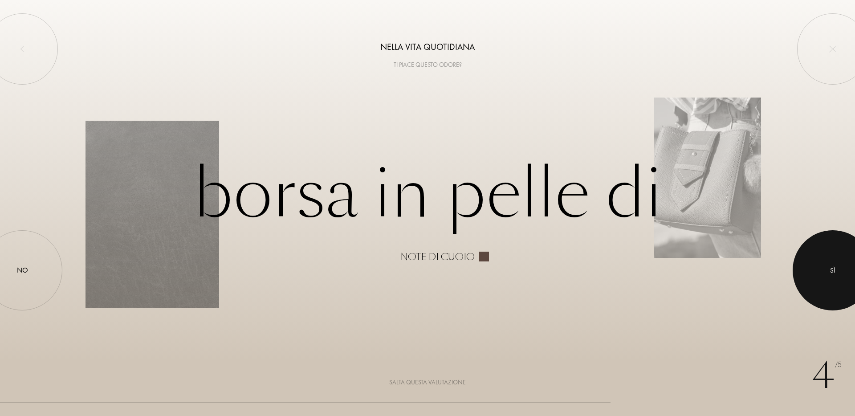
click at [837, 271] on div at bounding box center [833, 270] width 80 height 80
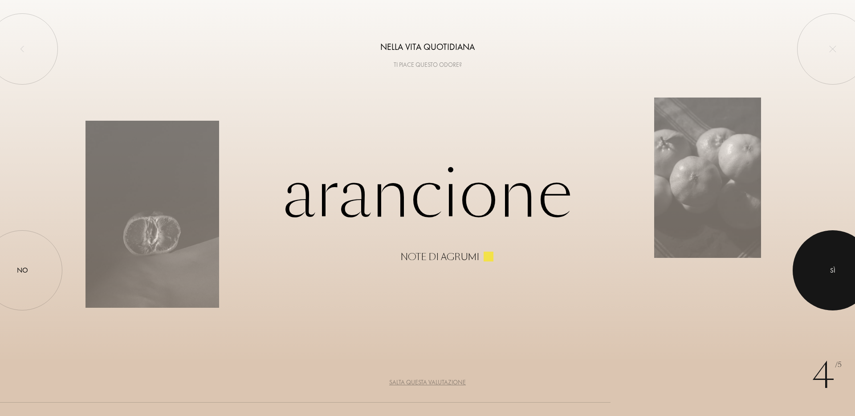
click at [815, 291] on div at bounding box center [833, 270] width 80 height 80
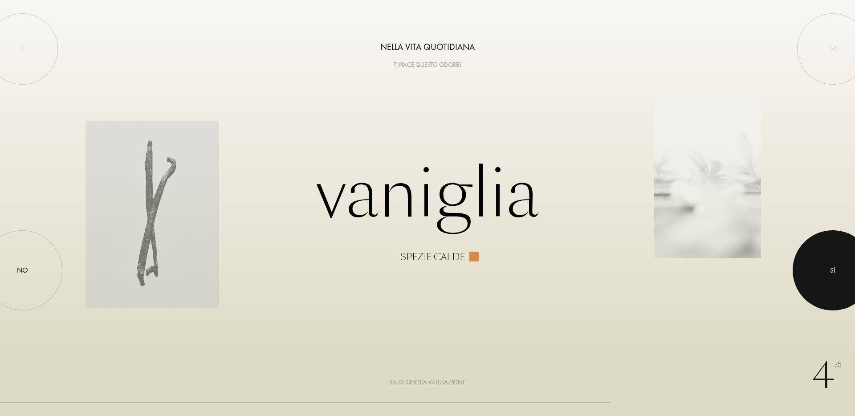
click at [815, 291] on div at bounding box center [833, 270] width 80 height 80
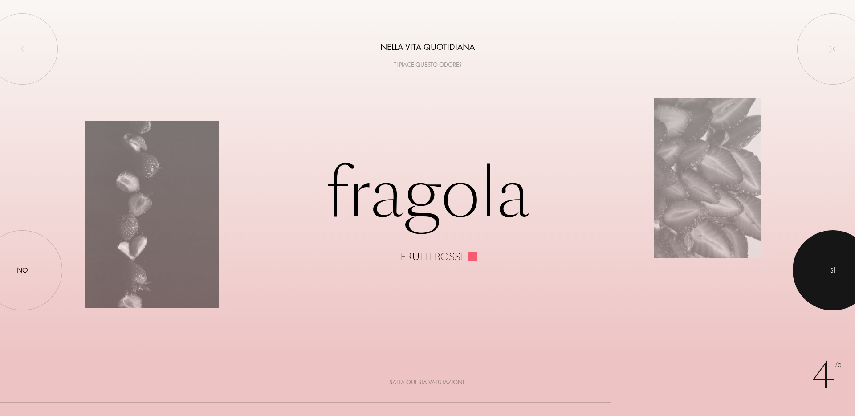
click at [815, 291] on div at bounding box center [833, 270] width 80 height 80
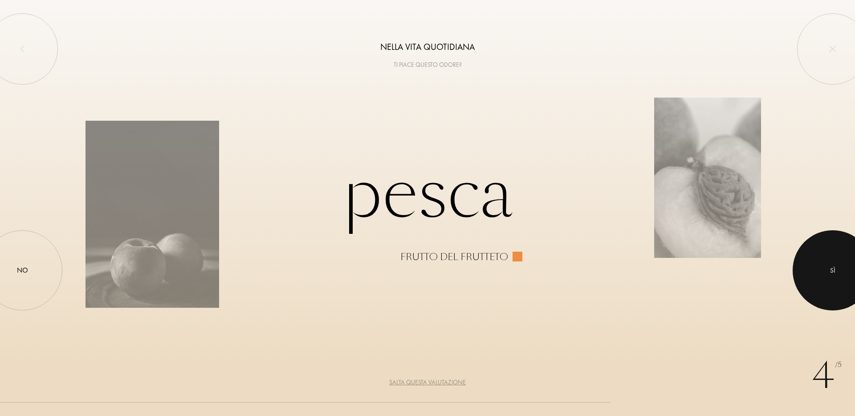
click at [815, 291] on div at bounding box center [833, 270] width 80 height 80
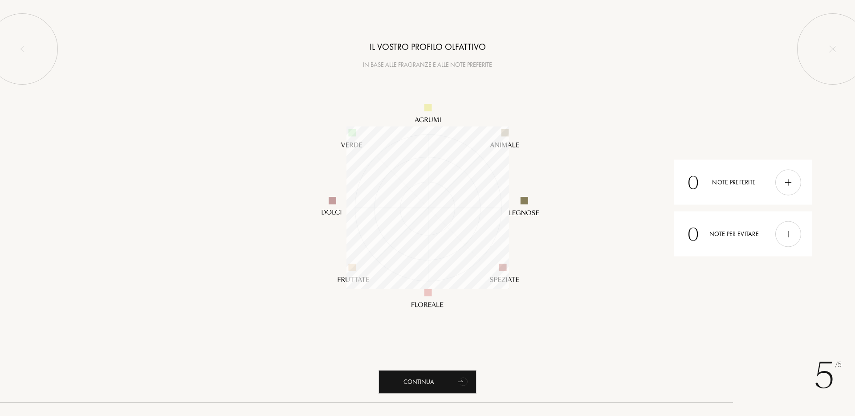
scroll to position [163, 163]
click at [412, 381] on div "Continua" at bounding box center [428, 382] width 98 height 24
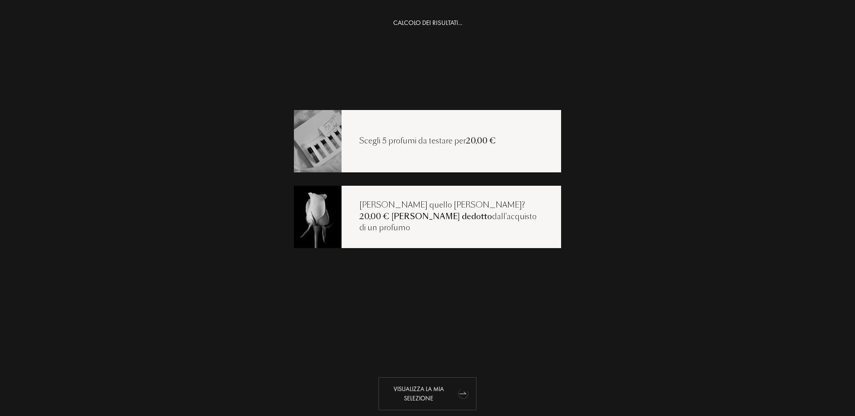
click at [436, 390] on div "Visualizza la mia selezione" at bounding box center [428, 393] width 98 height 33
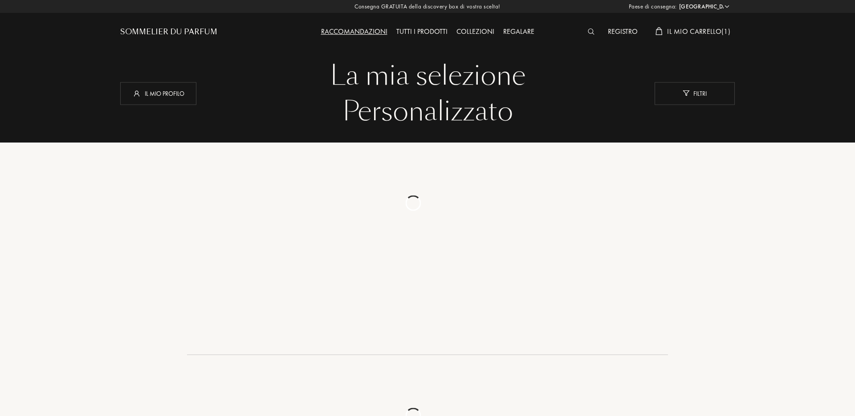
select select "IT"
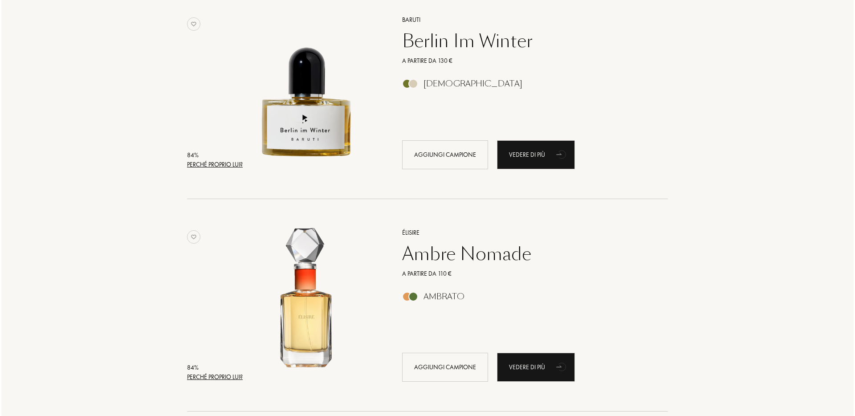
scroll to position [1180, 0]
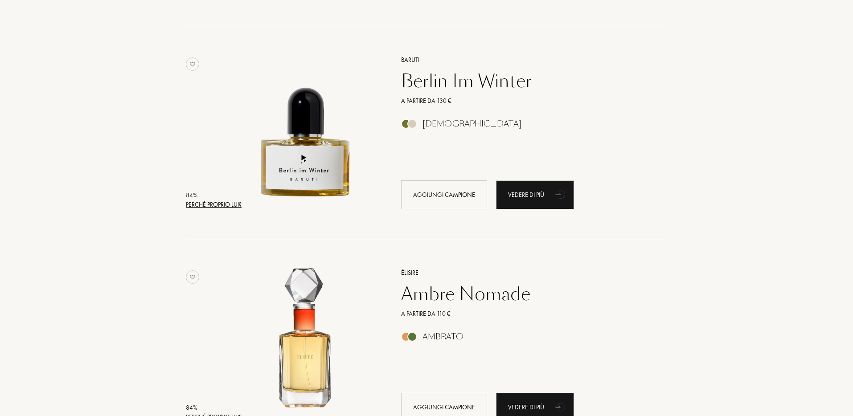
click at [232, 205] on div "Perché proprio lui?" at bounding box center [214, 204] width 56 height 9
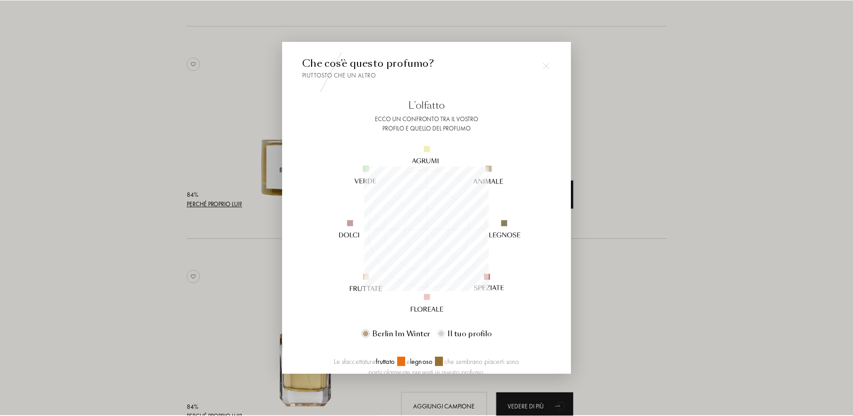
scroll to position [125, 125]
click at [232, 205] on div at bounding box center [427, 208] width 855 height 416
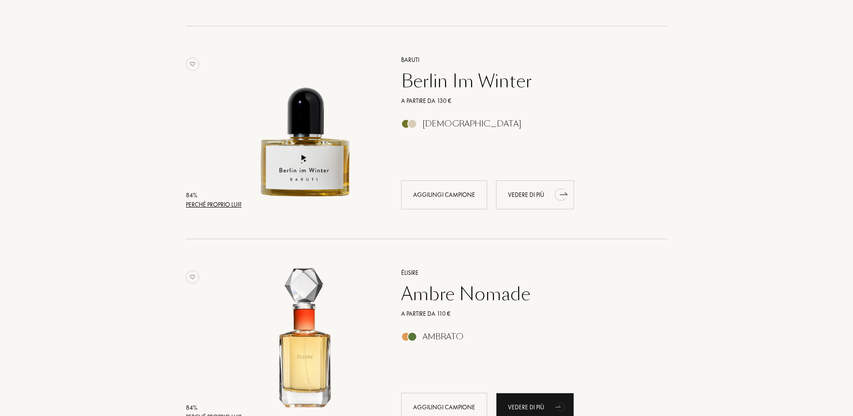
click at [536, 188] on div "Vedere di più" at bounding box center [535, 194] width 78 height 29
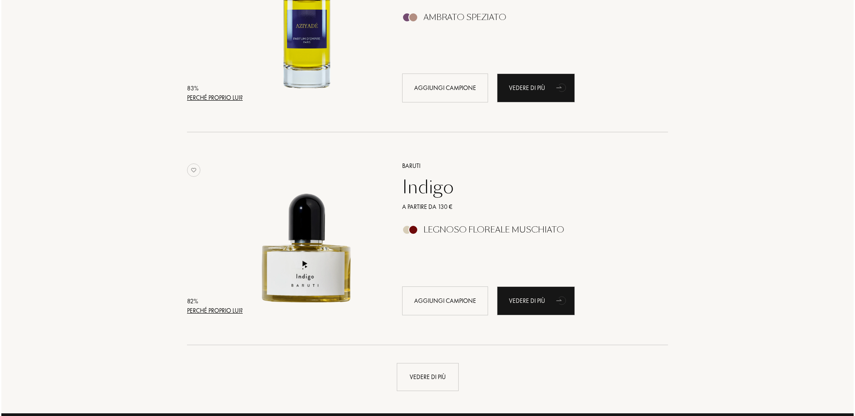
scroll to position [1925, 0]
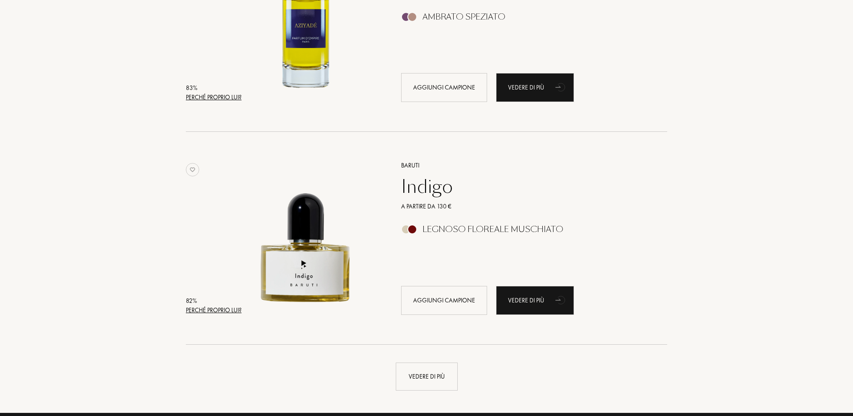
click at [209, 309] on div "Perché proprio lui?" at bounding box center [214, 310] width 56 height 9
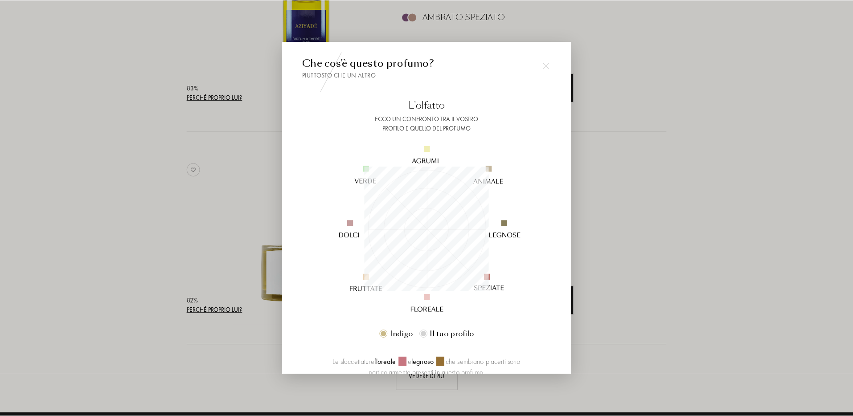
scroll to position [125, 125]
click at [209, 309] on div at bounding box center [427, 208] width 855 height 416
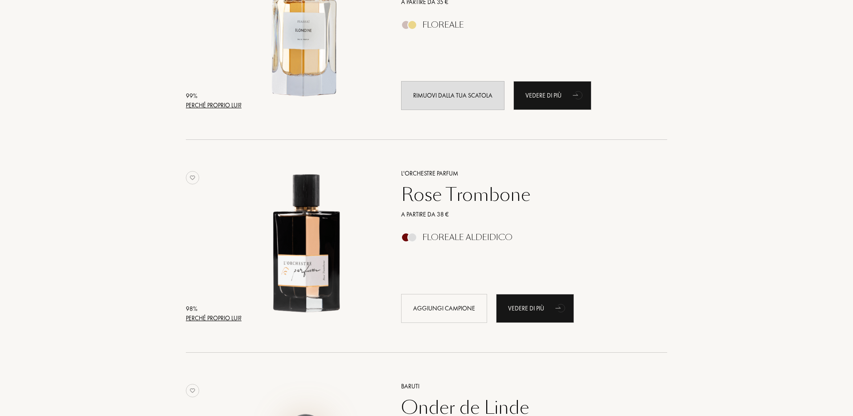
scroll to position [0, 0]
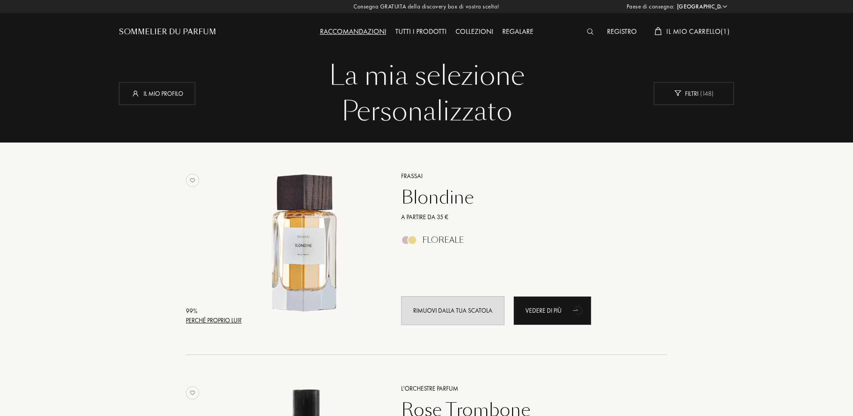
click at [587, 30] on img at bounding box center [590, 32] width 7 height 6
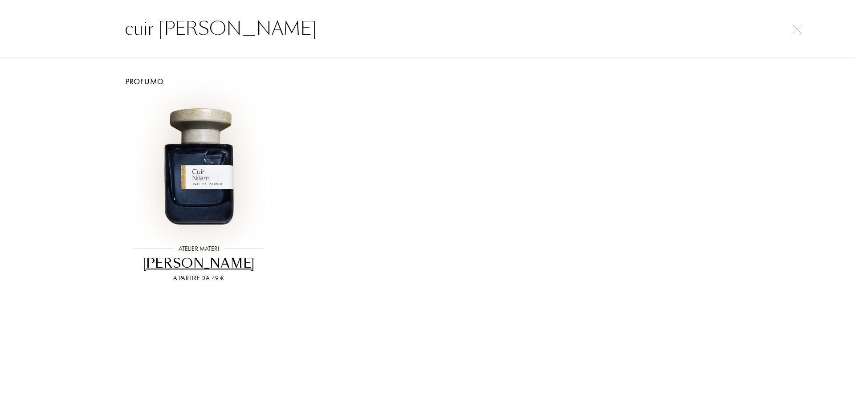
type input "cuir nilam"
click at [198, 190] on img at bounding box center [198, 165] width 137 height 137
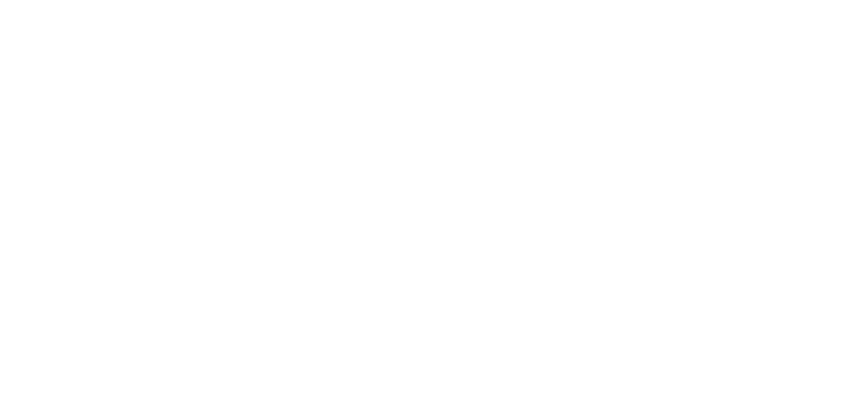
select select "IT"
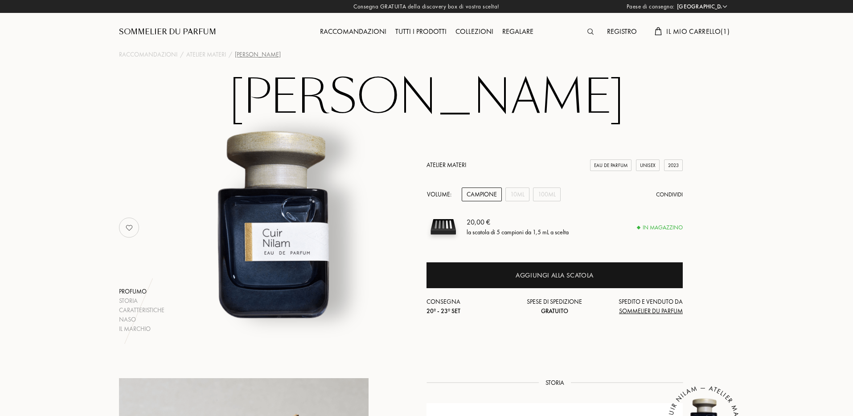
click at [438, 162] on link "Atelier Materi" at bounding box center [446, 165] width 40 height 8
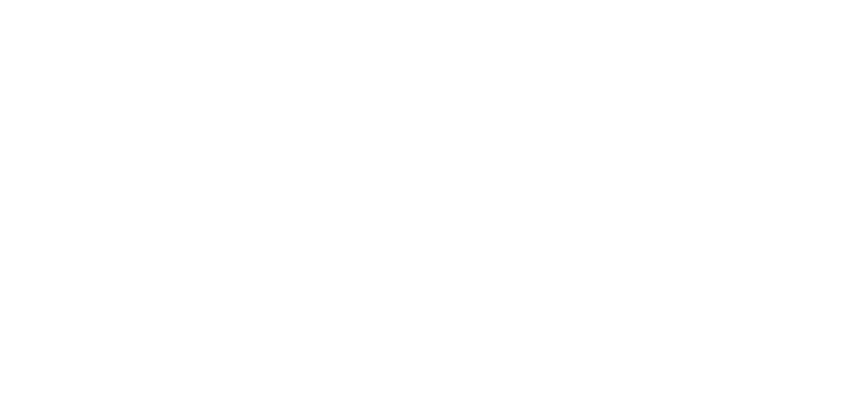
select select "IT"
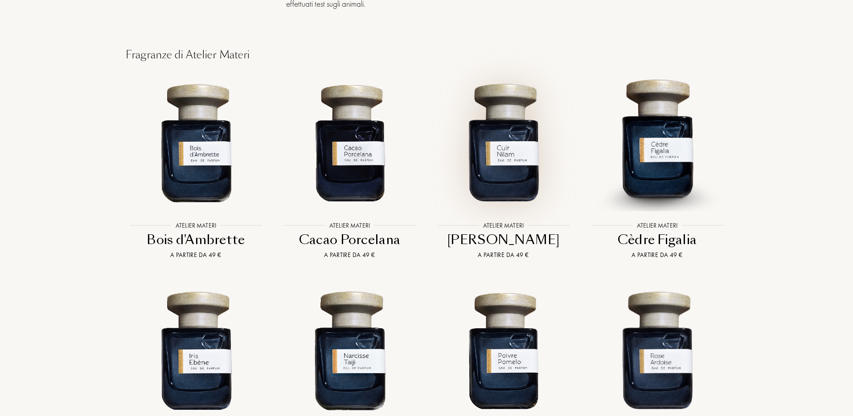
scroll to position [1963, 0]
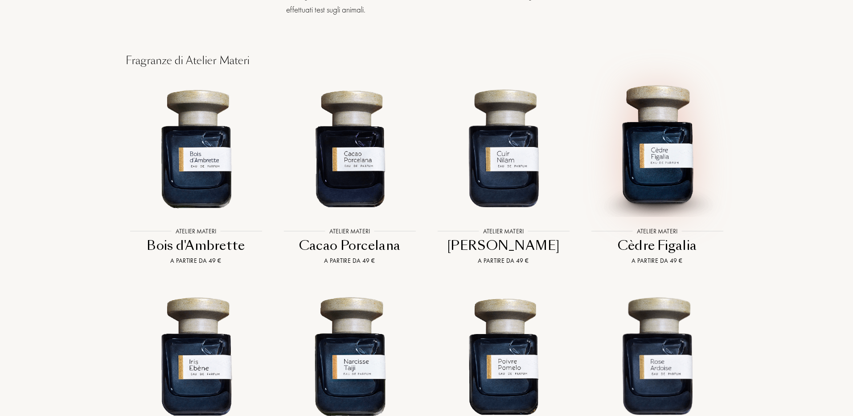
click at [649, 134] on img at bounding box center [657, 147] width 139 height 139
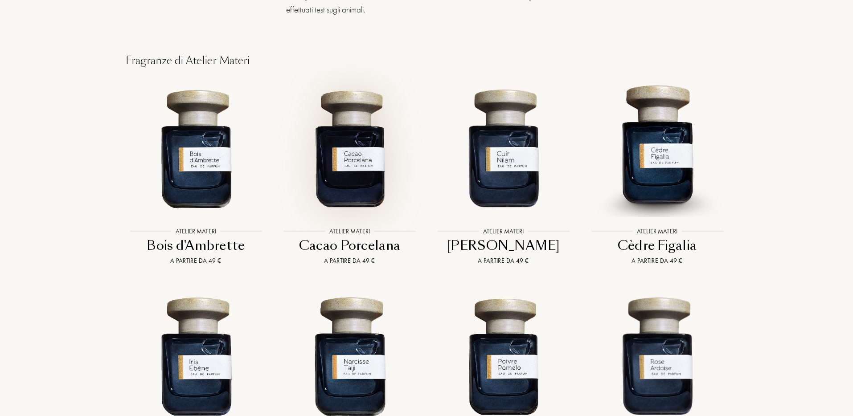
click at [342, 138] on img at bounding box center [349, 147] width 139 height 139
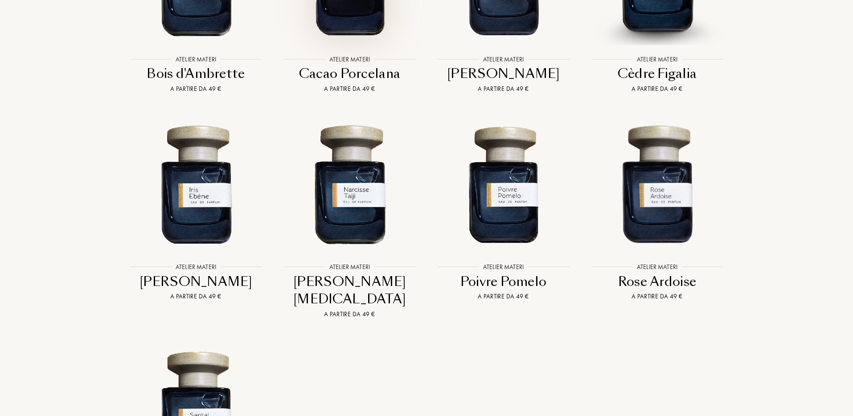
scroll to position [2143, 0]
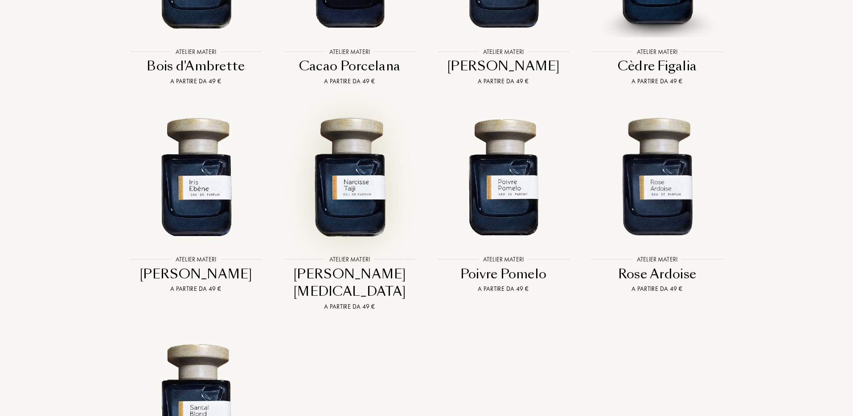
click at [357, 170] on img at bounding box center [349, 176] width 139 height 139
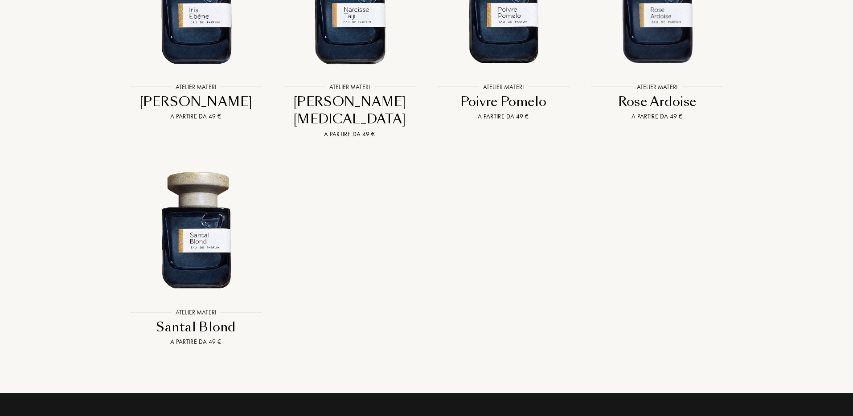
scroll to position [2323, 0]
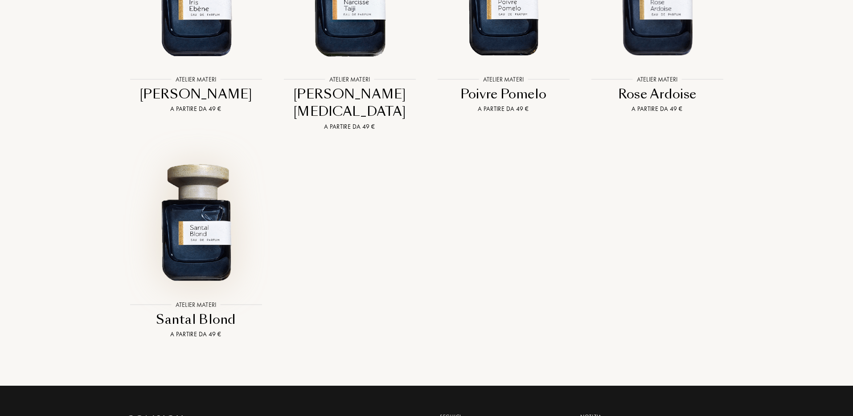
click at [206, 213] on img at bounding box center [196, 221] width 139 height 139
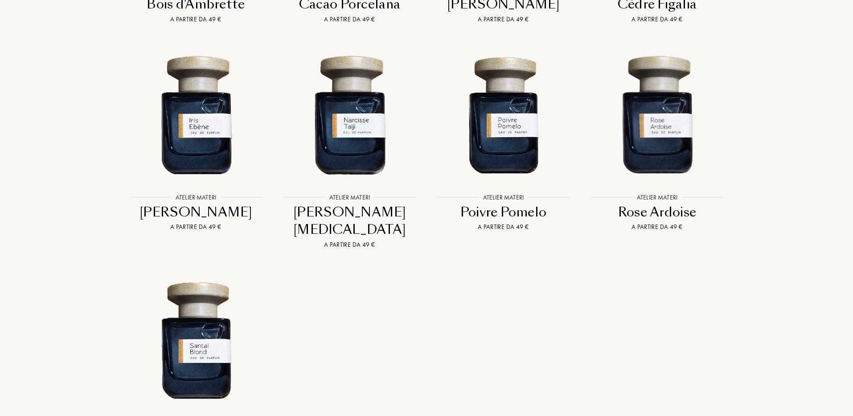
scroll to position [2102, 0]
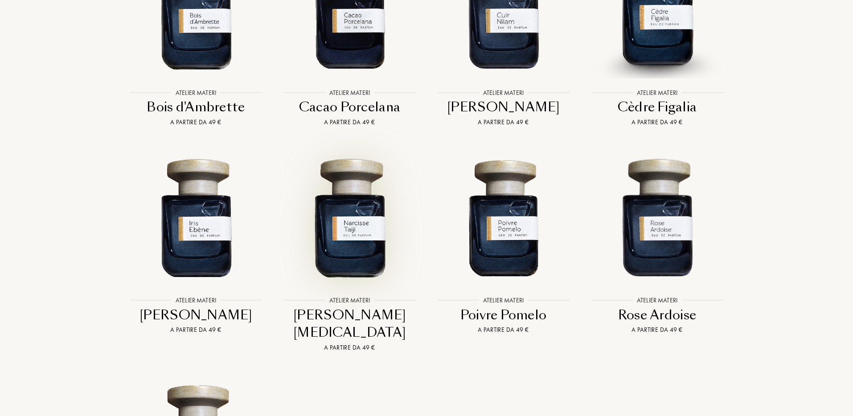
click at [356, 239] on img at bounding box center [349, 217] width 139 height 139
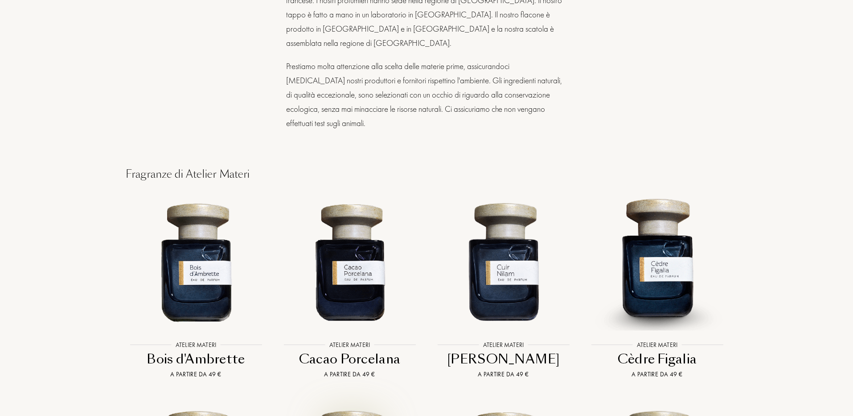
scroll to position [1842, 0]
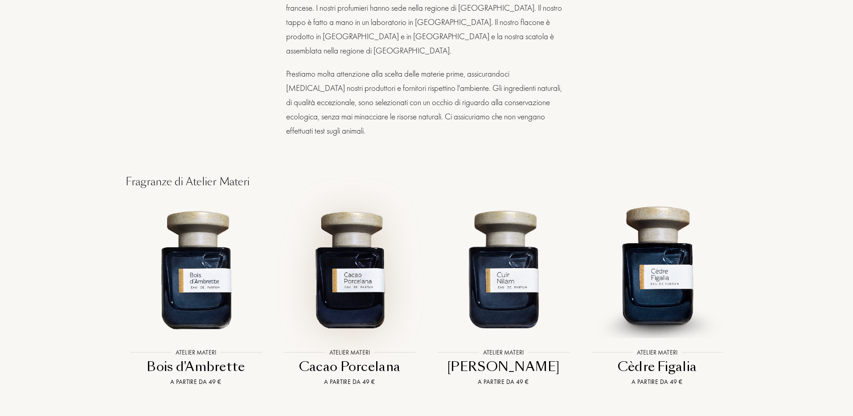
click at [357, 255] on img at bounding box center [349, 269] width 139 height 139
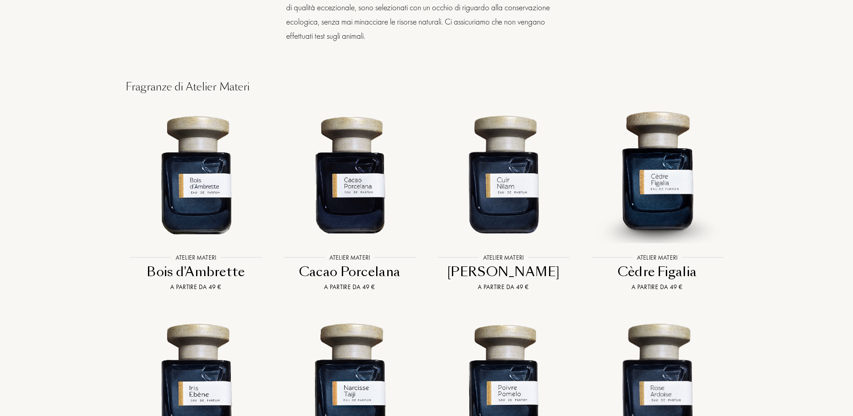
scroll to position [1953, 0]
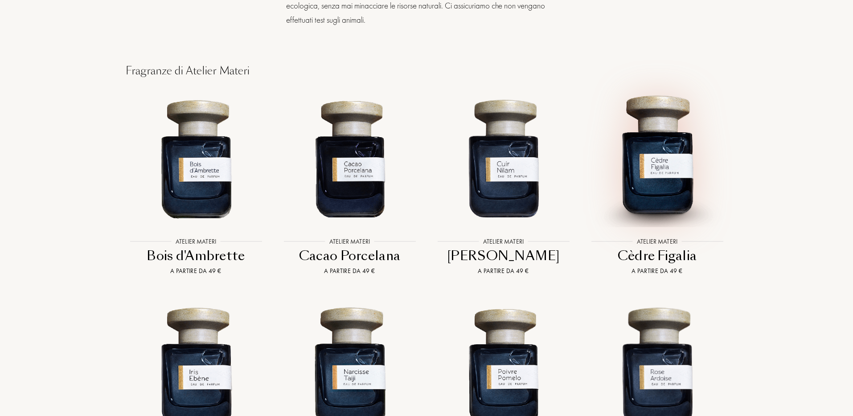
click at [656, 135] on img at bounding box center [657, 158] width 139 height 139
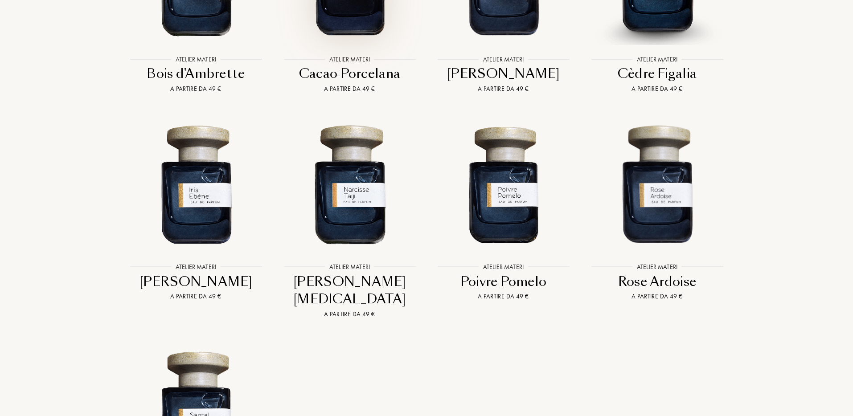
scroll to position [2143, 0]
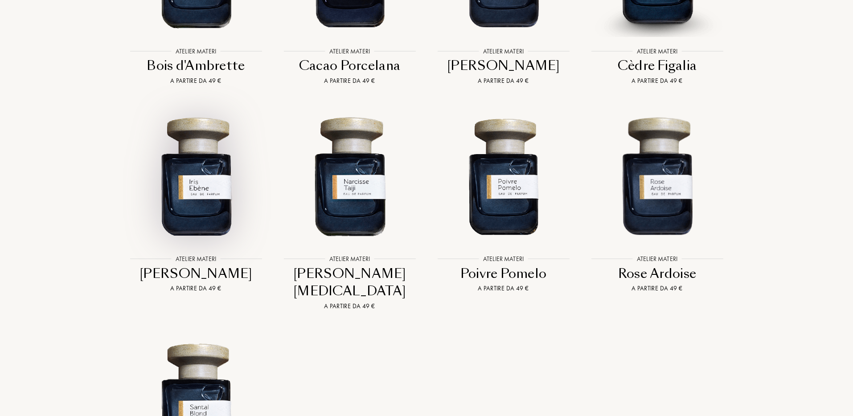
click at [205, 168] on img at bounding box center [196, 175] width 139 height 139
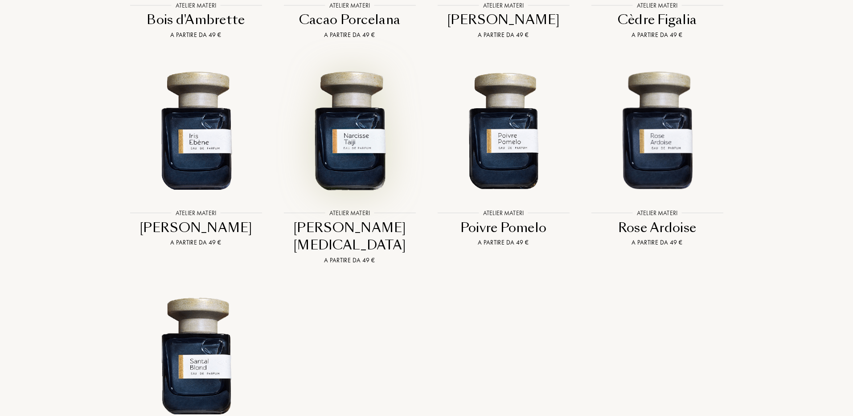
scroll to position [2233, 0]
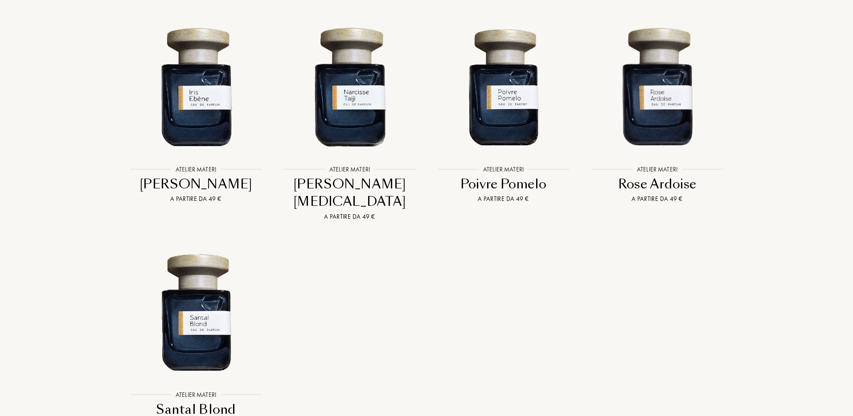
click at [491, 176] on div "Poivre Pomelo" at bounding box center [503, 184] width 147 height 17
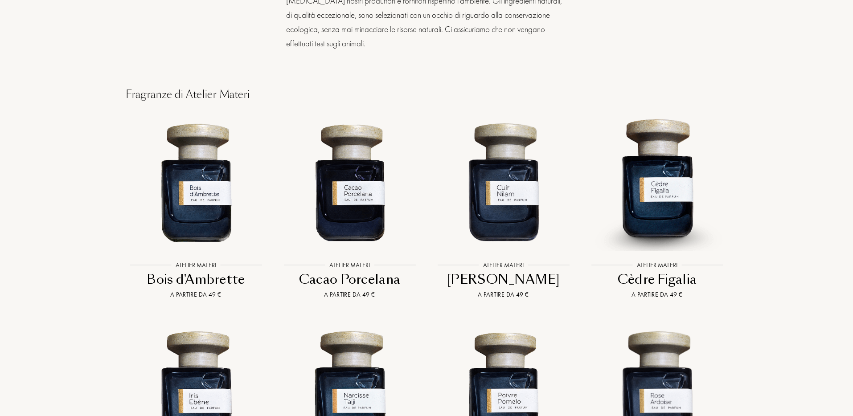
scroll to position [1948, 0]
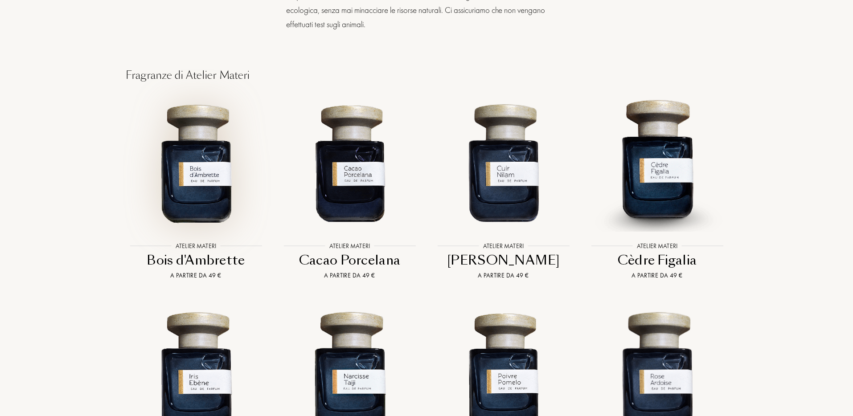
click at [208, 141] on img at bounding box center [196, 162] width 139 height 139
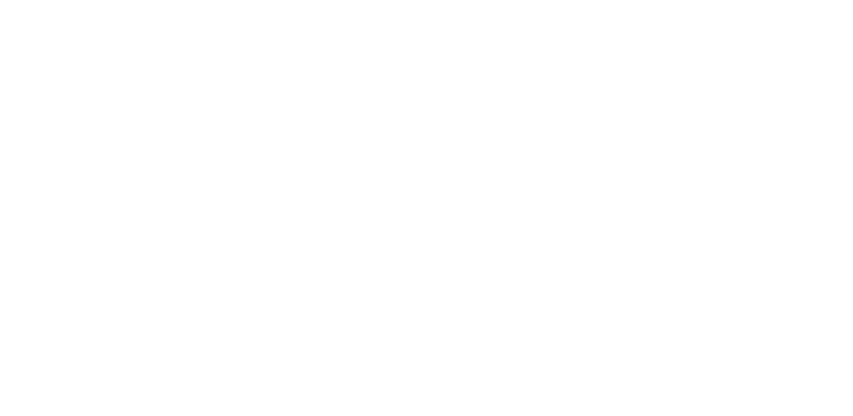
select select "IT"
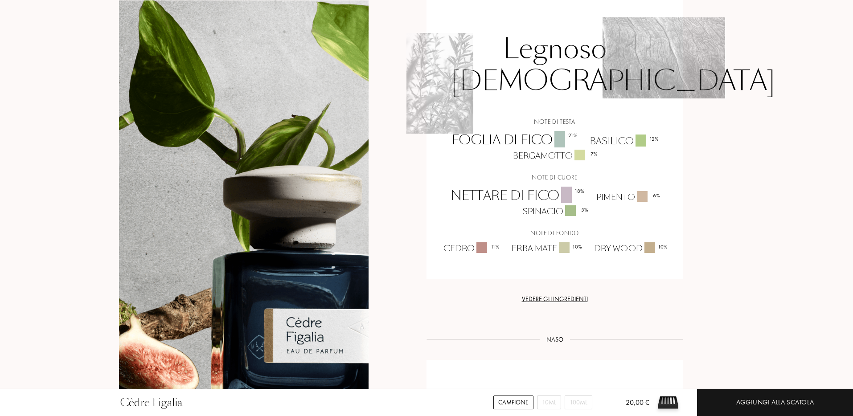
scroll to position [638, 0]
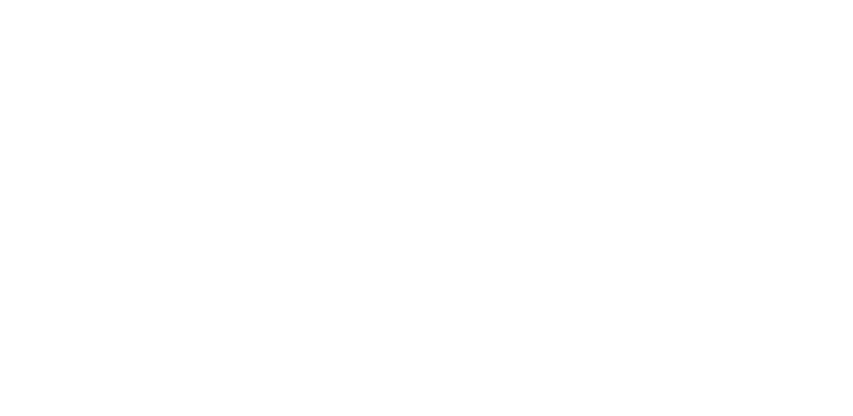
select select "IT"
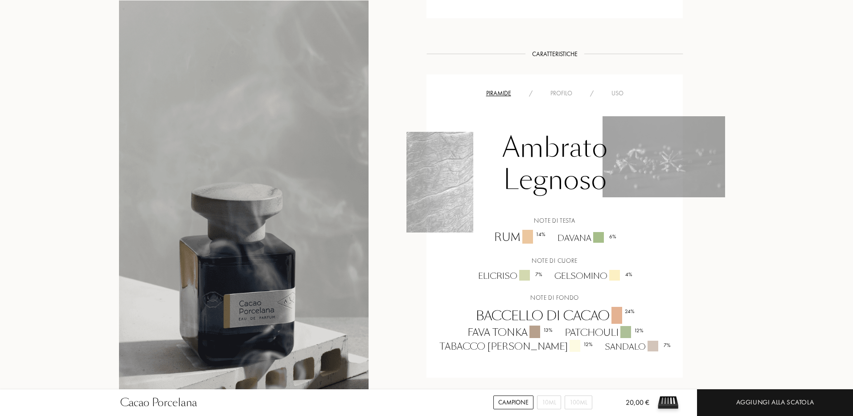
scroll to position [631, 0]
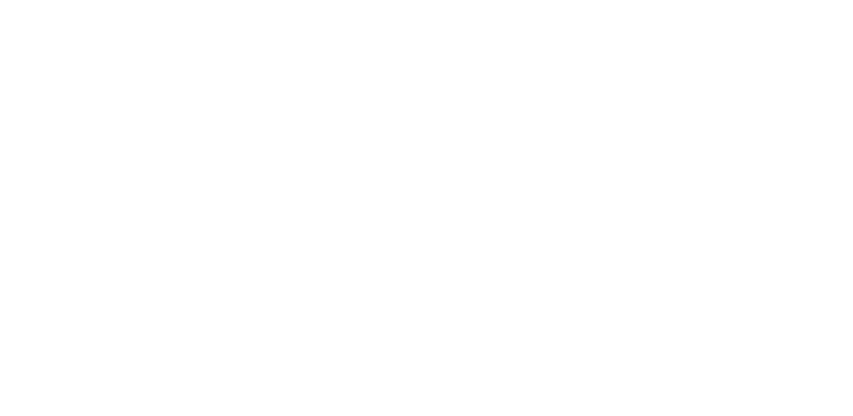
select select "IT"
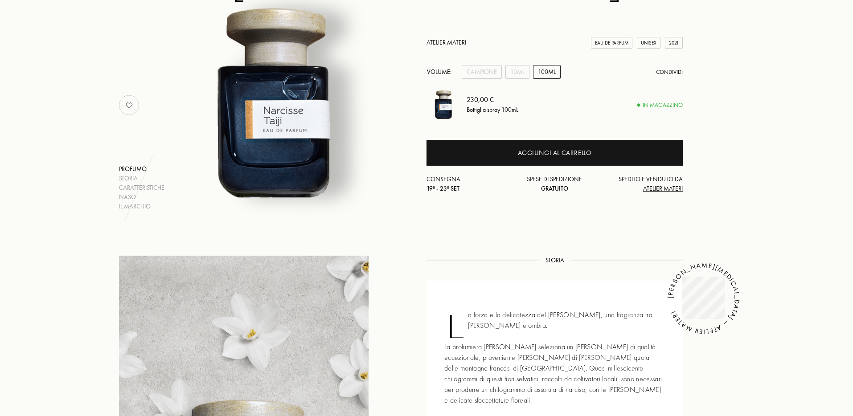
scroll to position [143, 0]
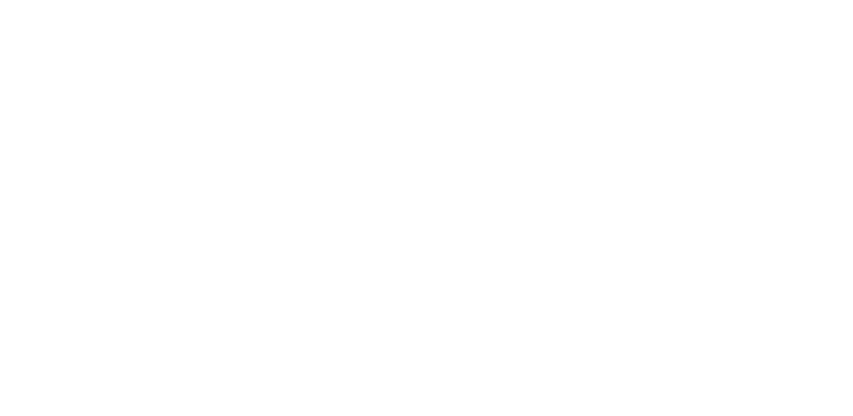
select select "IT"
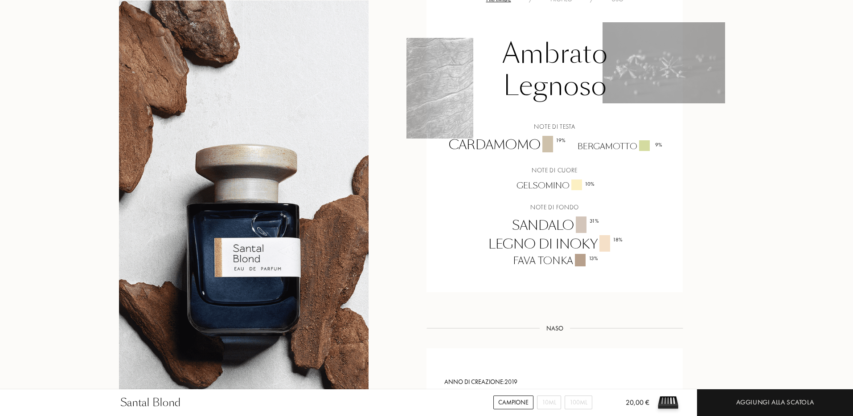
scroll to position [659, 0]
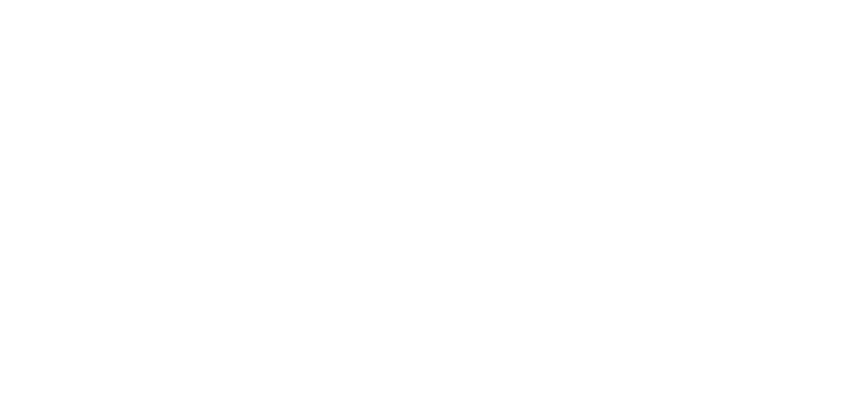
select select "IT"
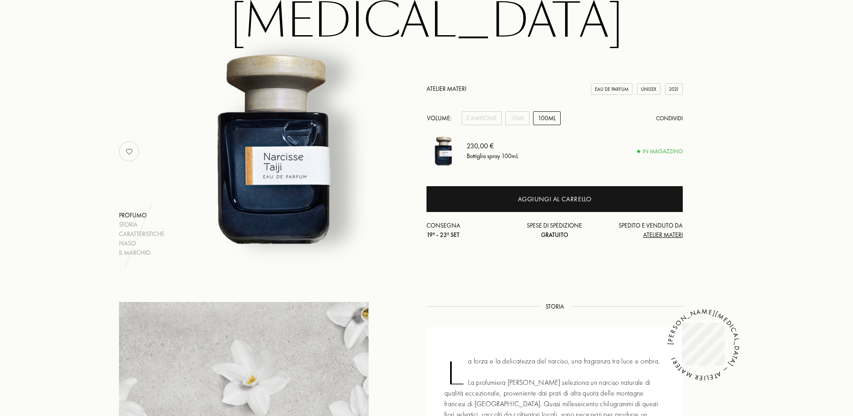
scroll to position [129, 0]
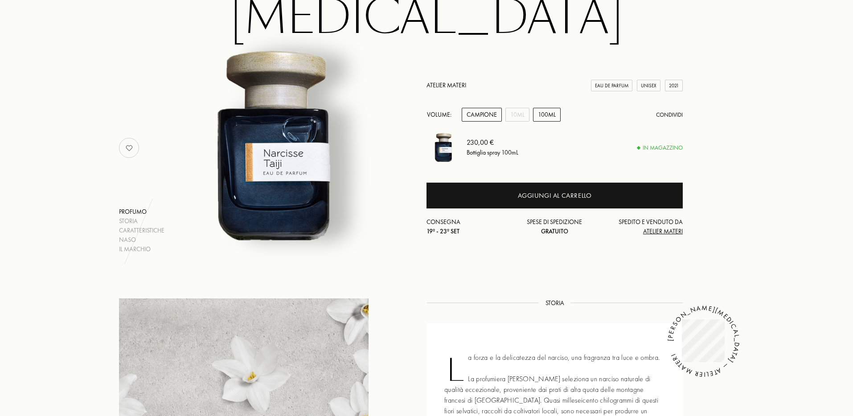
click at [489, 108] on div "Campione" at bounding box center [482, 115] width 40 height 14
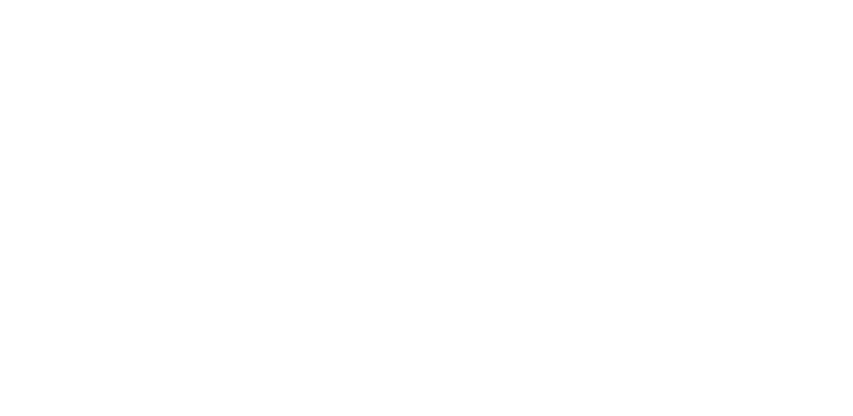
select select "IT"
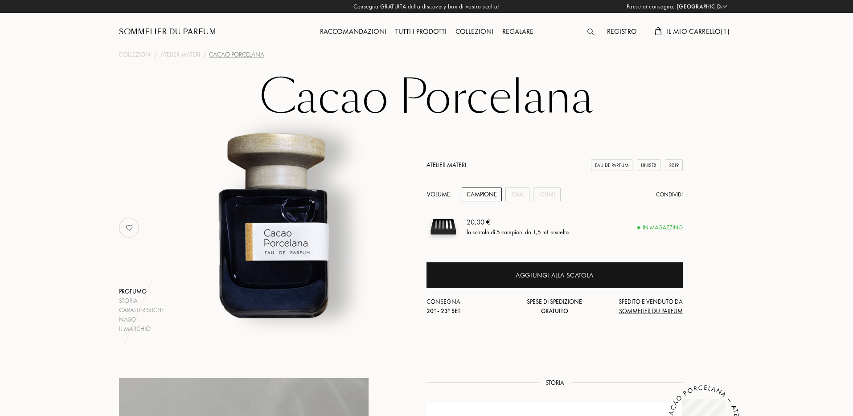
click at [487, 193] on div "Campione" at bounding box center [482, 195] width 40 height 14
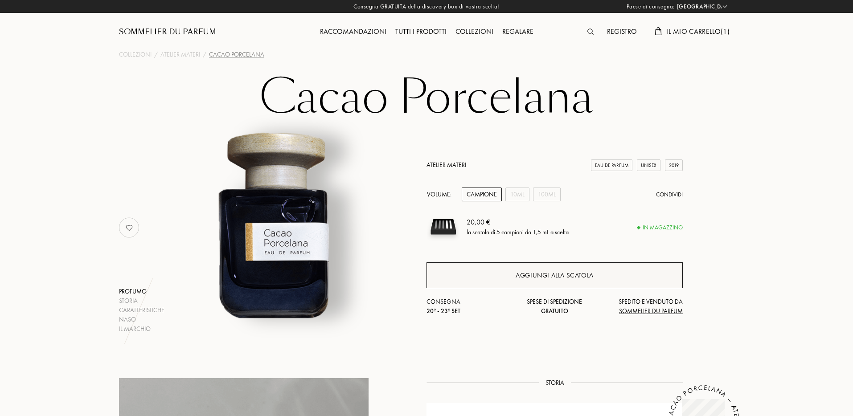
click at [546, 274] on div "Aggiungi alla scatola" at bounding box center [555, 275] width 78 height 10
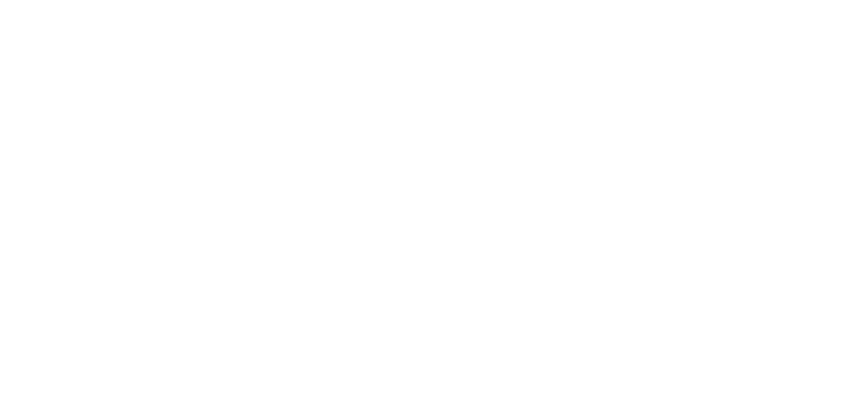
select select "IT"
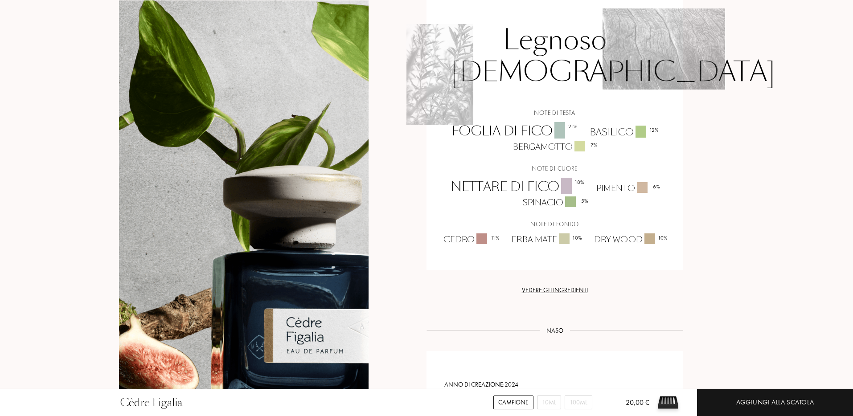
scroll to position [647, 0]
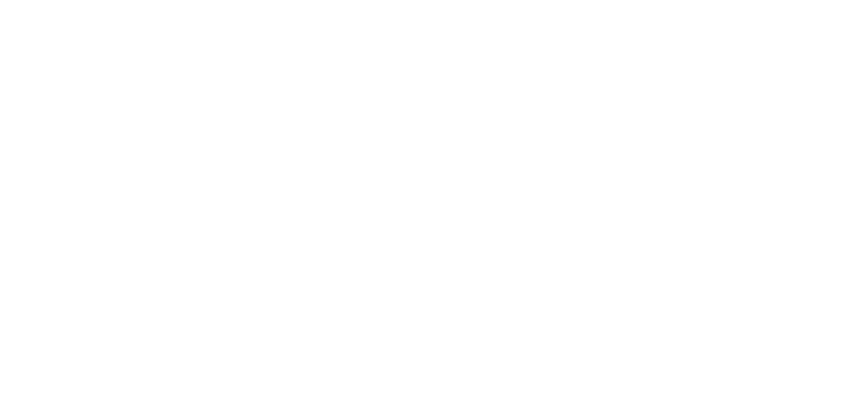
select select "IT"
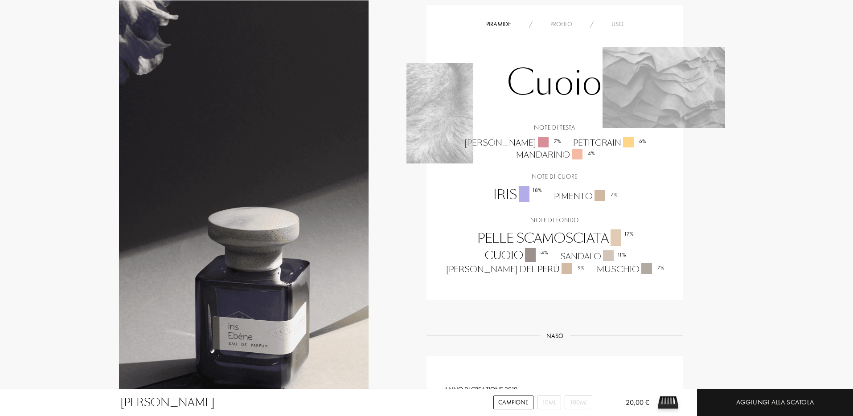
scroll to position [684, 0]
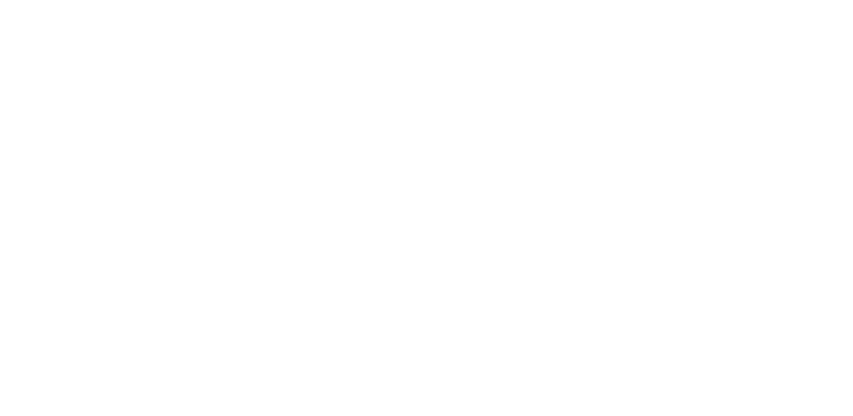
select select "IT"
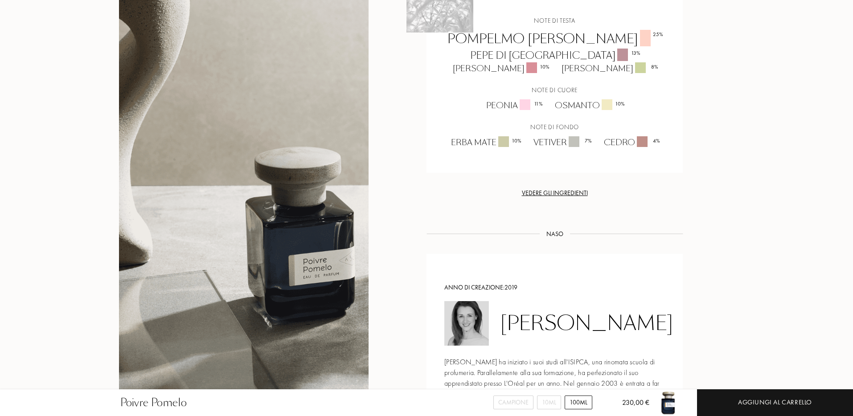
scroll to position [816, 0]
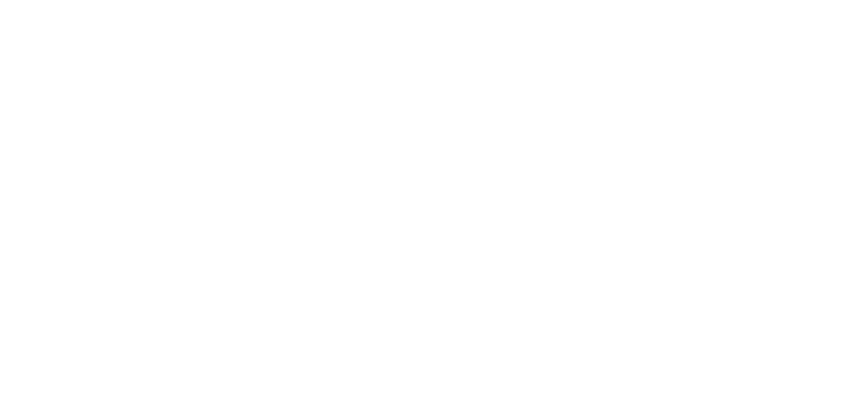
select select "IT"
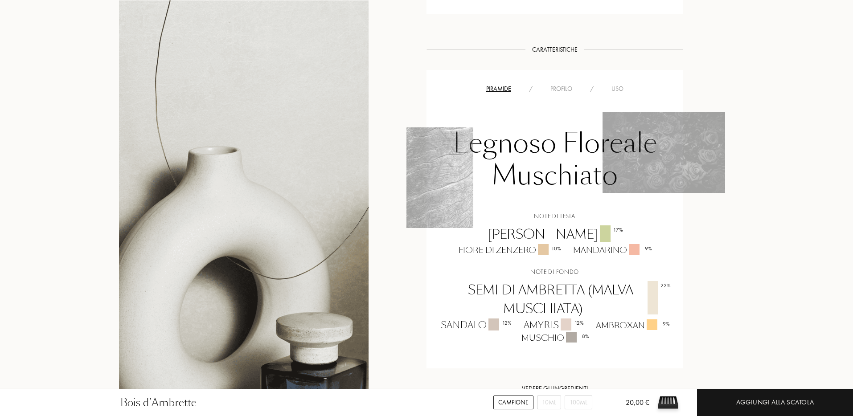
scroll to position [613, 0]
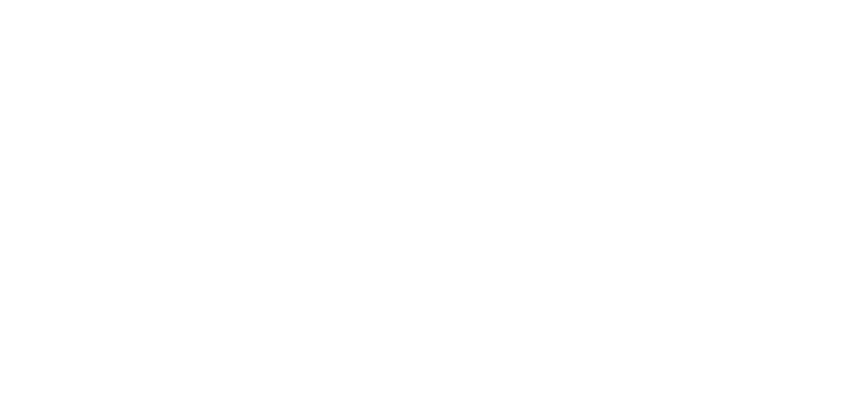
select select "IT"
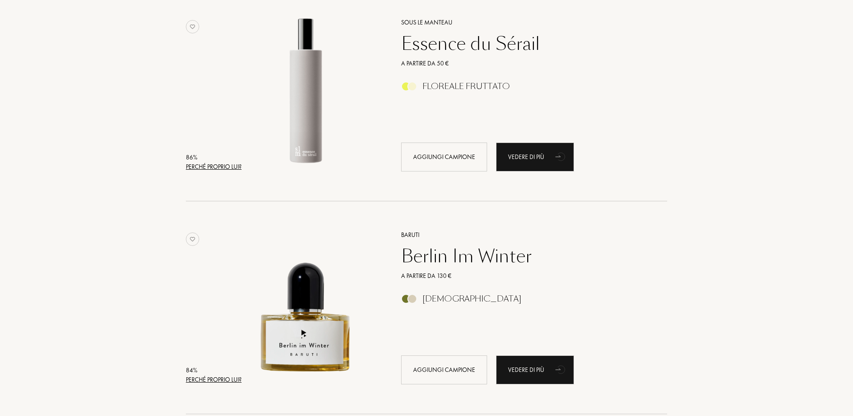
scroll to position [1010, 0]
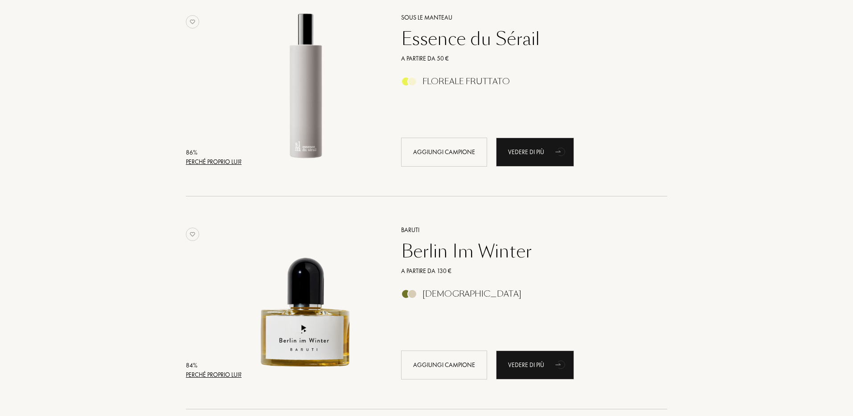
click at [449, 35] on div "Essence du Sérail" at bounding box center [524, 38] width 260 height 21
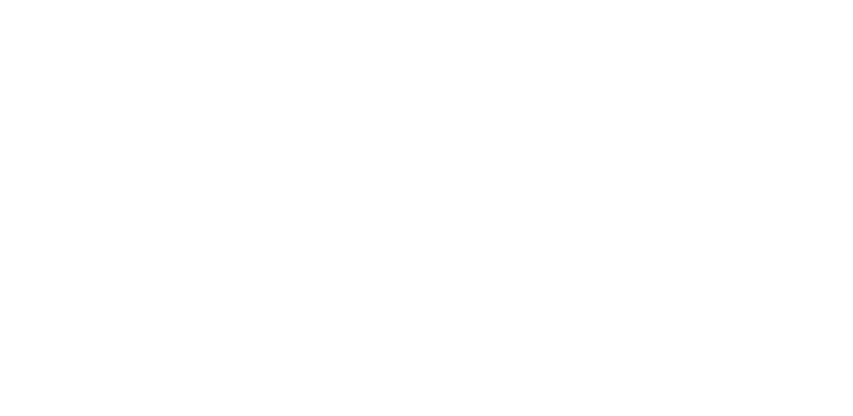
select select "IT"
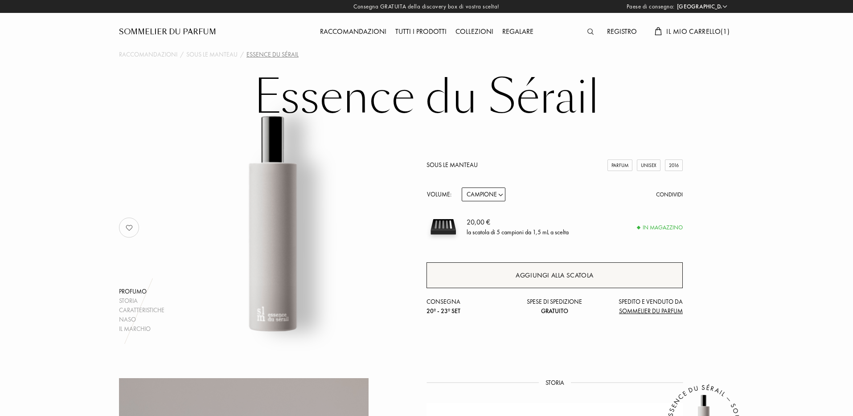
click at [562, 273] on div "Aggiungi alla scatola" at bounding box center [555, 275] width 78 height 10
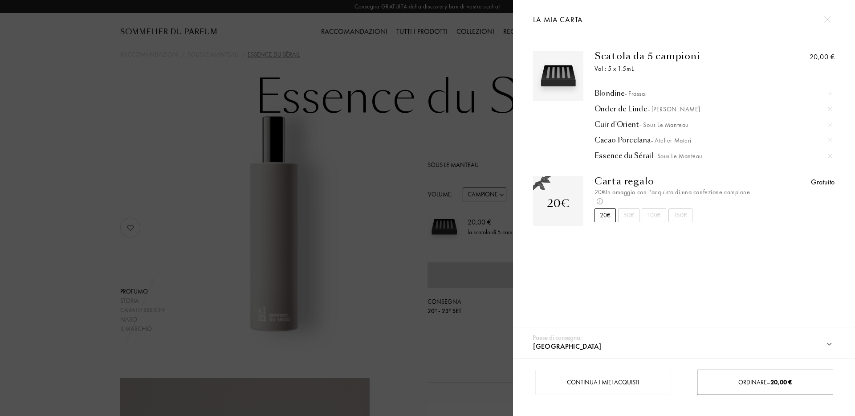
click at [739, 382] on span "Ordinare – 20,00 €" at bounding box center [765, 382] width 53 height 8
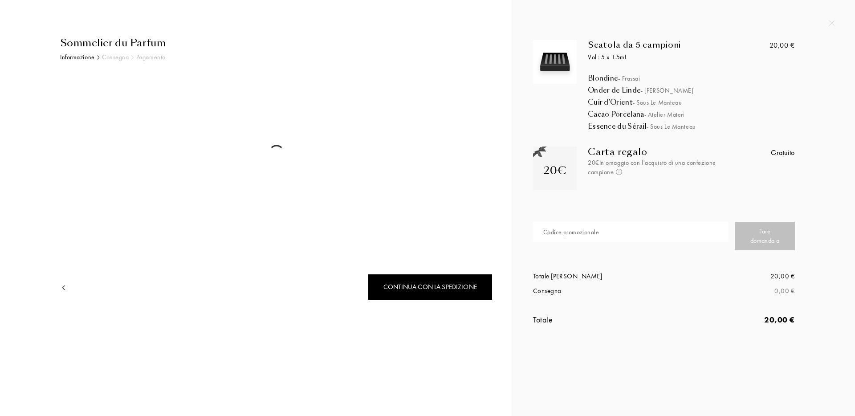
select select "IT"
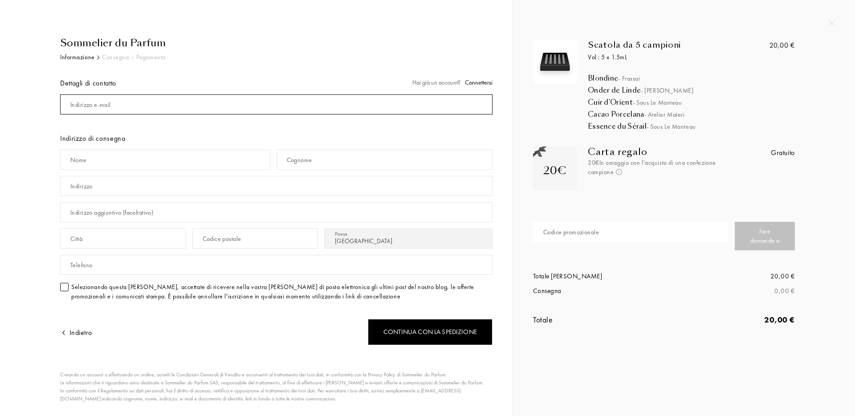
click at [140, 106] on input "mail" at bounding box center [276, 104] width 433 height 20
type input "[EMAIL_ADDRESS][DOMAIN_NAME]"
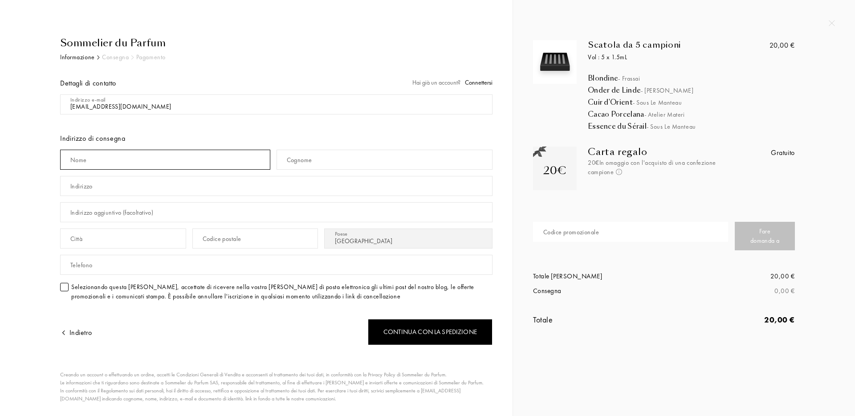
click at [120, 163] on input "text" at bounding box center [165, 160] width 210 height 20
type input "Laura"
type input "Campadelli"
type input "[STREET_ADDRESS]"
type input "Ravenna"
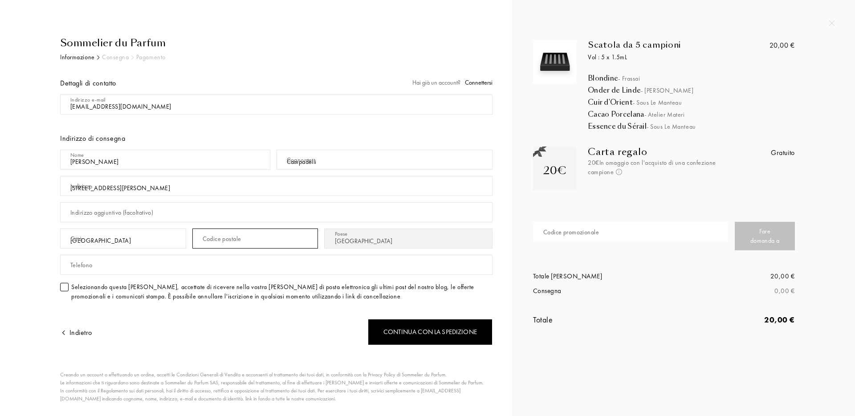
type input "48124"
type input "3474799388"
drag, startPoint x: 116, startPoint y: 268, endPoint x: 0, endPoint y: 267, distance: 115.9
click at [0, 267] on div "Sommelier du Parfum Informazione Consegna Pagamento Dettagli di contatto Hai gi…" at bounding box center [256, 219] width 513 height 438
click at [101, 163] on input "Laura" at bounding box center [165, 160] width 210 height 20
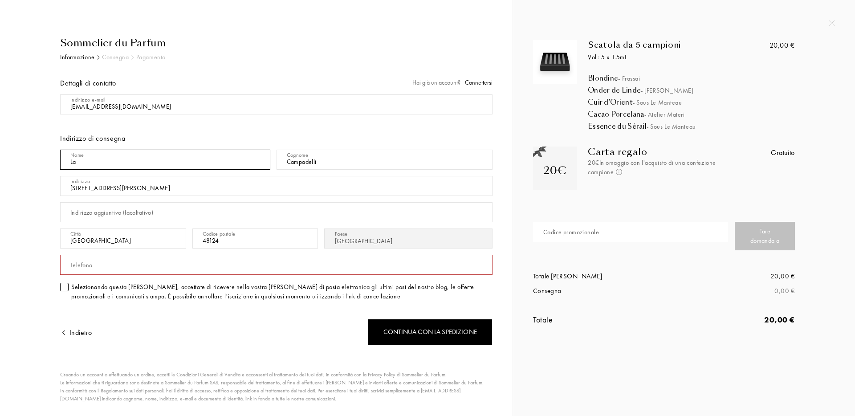
type input "L"
type input "Sofia"
click at [319, 162] on input "Campadelli" at bounding box center [385, 160] width 217 height 20
type input "Caravita"
click at [189, 269] on input "text" at bounding box center [276, 265] width 433 height 20
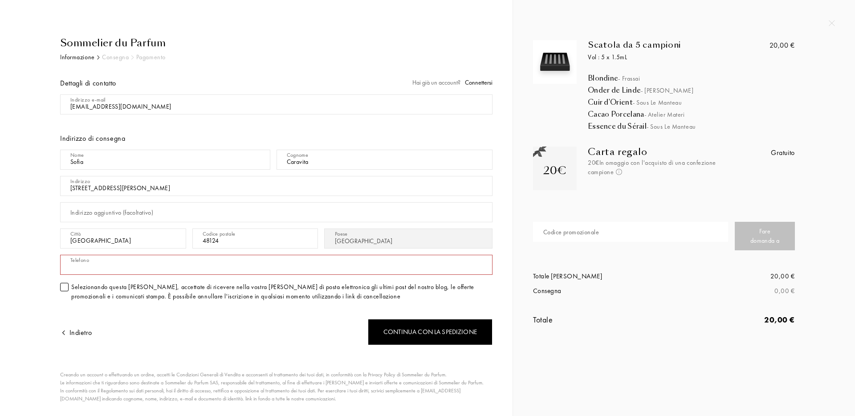
click at [180, 340] on div "Indietro" at bounding box center [168, 326] width 217 height 37
click at [138, 263] on input "text" at bounding box center [276, 265] width 433 height 20
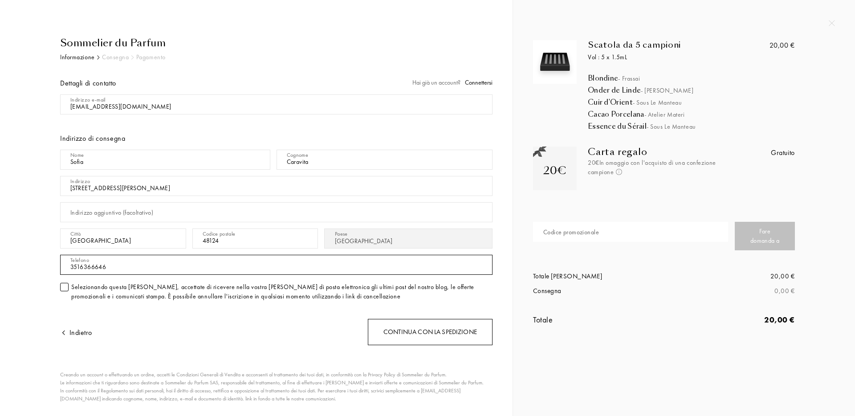
type input "3516366646"
click at [417, 336] on div "Continua con la spedizione" at bounding box center [430, 332] width 125 height 26
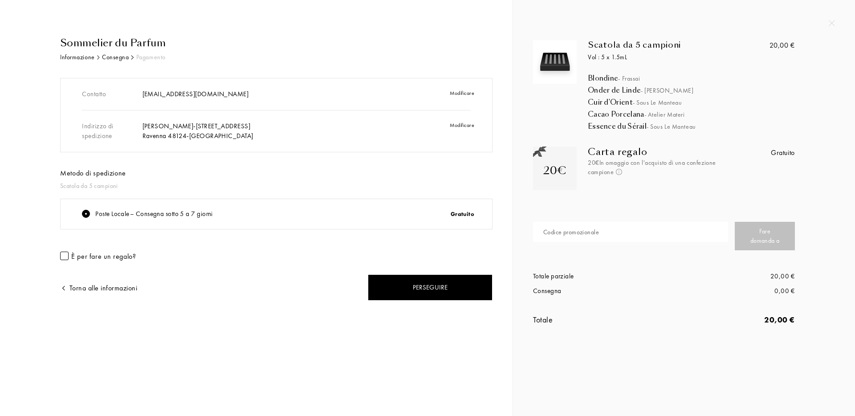
click at [106, 258] on div "È per fare un regalo?" at bounding box center [103, 256] width 65 height 10
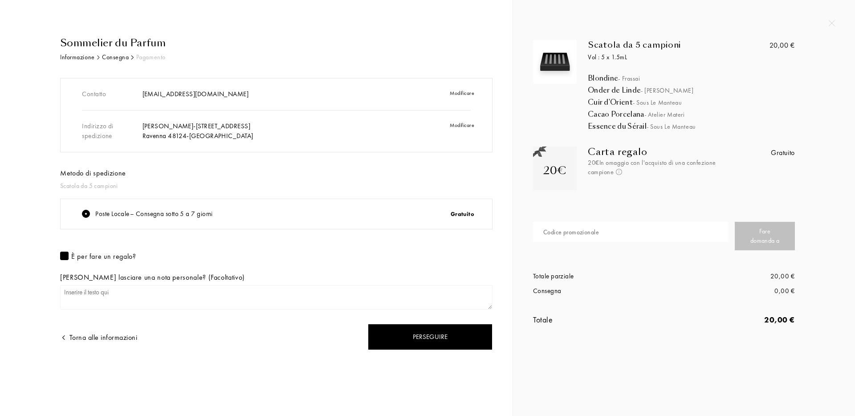
click at [86, 297] on textarea at bounding box center [276, 297] width 433 height 25
type textarea "Buona scelta!"
click at [411, 338] on div "Perseguire" at bounding box center [430, 337] width 125 height 26
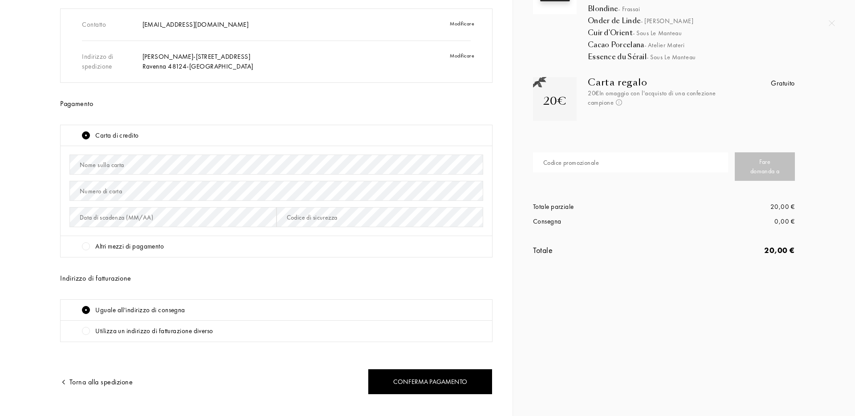
scroll to position [87, 0]
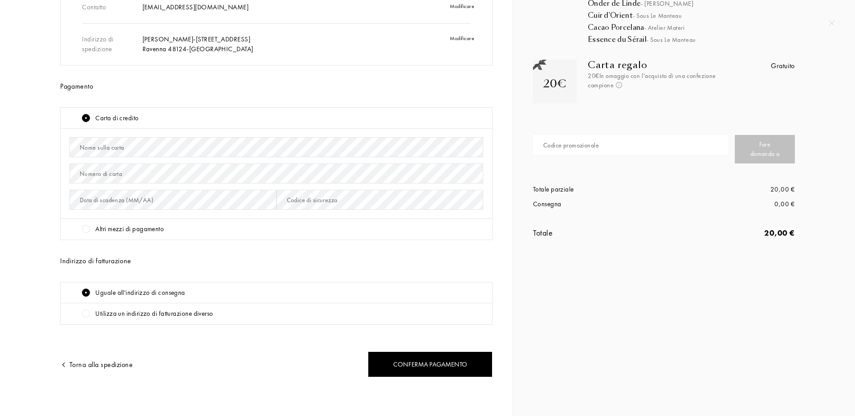
click at [126, 231] on div "Altri mezzi di pagamento" at bounding box center [129, 229] width 69 height 10
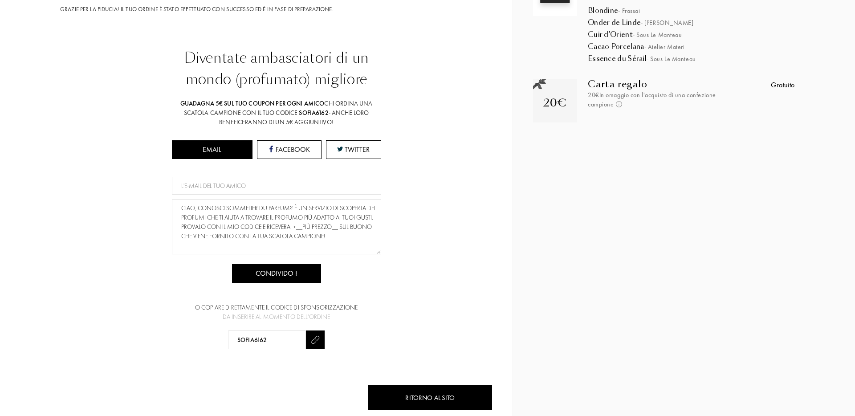
scroll to position [85, 0]
